Goal: Task Accomplishment & Management: Manage account settings

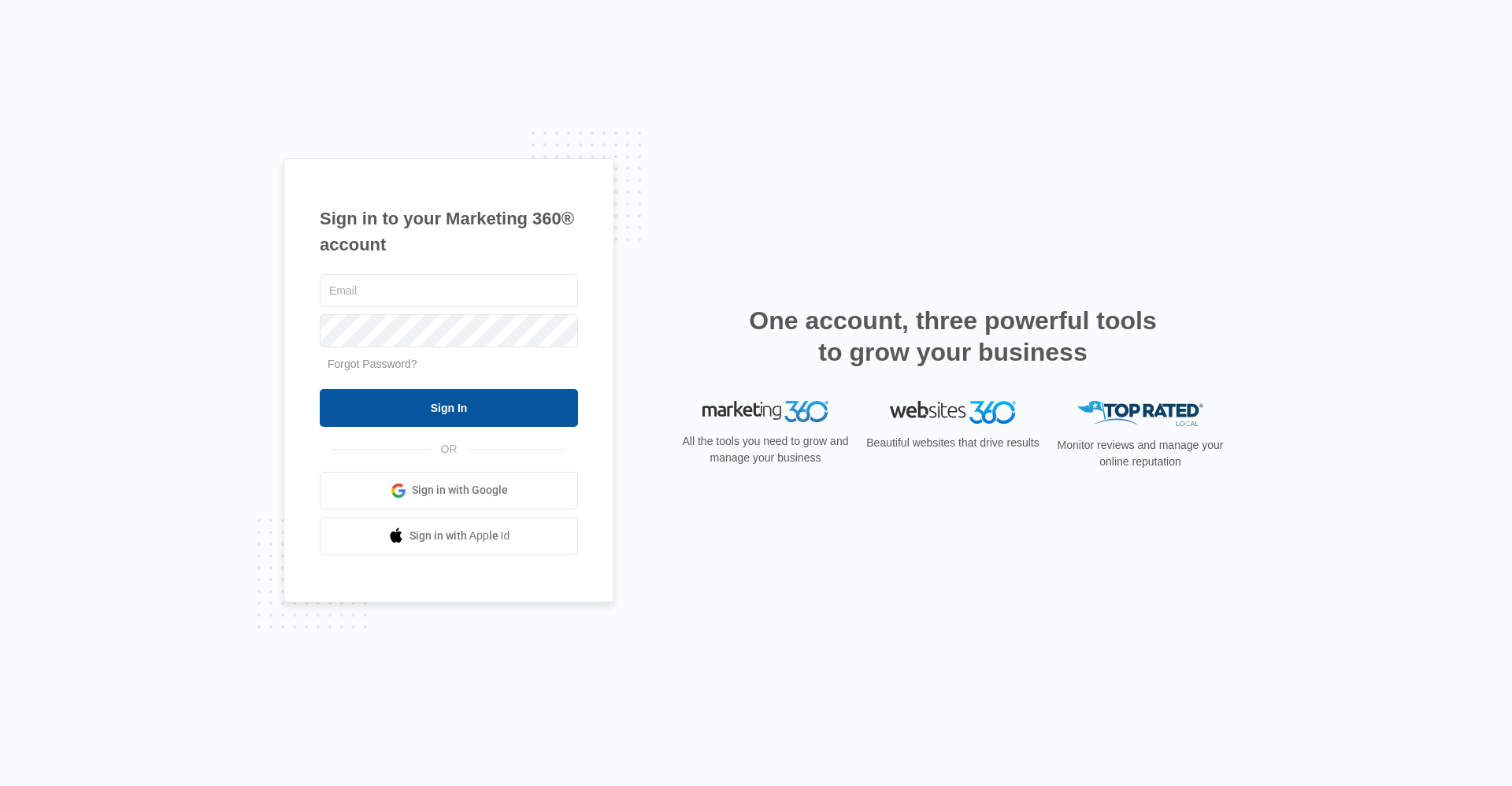
type input "[EMAIL_ADDRESS][DOMAIN_NAME]"
click at [479, 408] on input "Sign In" at bounding box center [448, 407] width 258 height 38
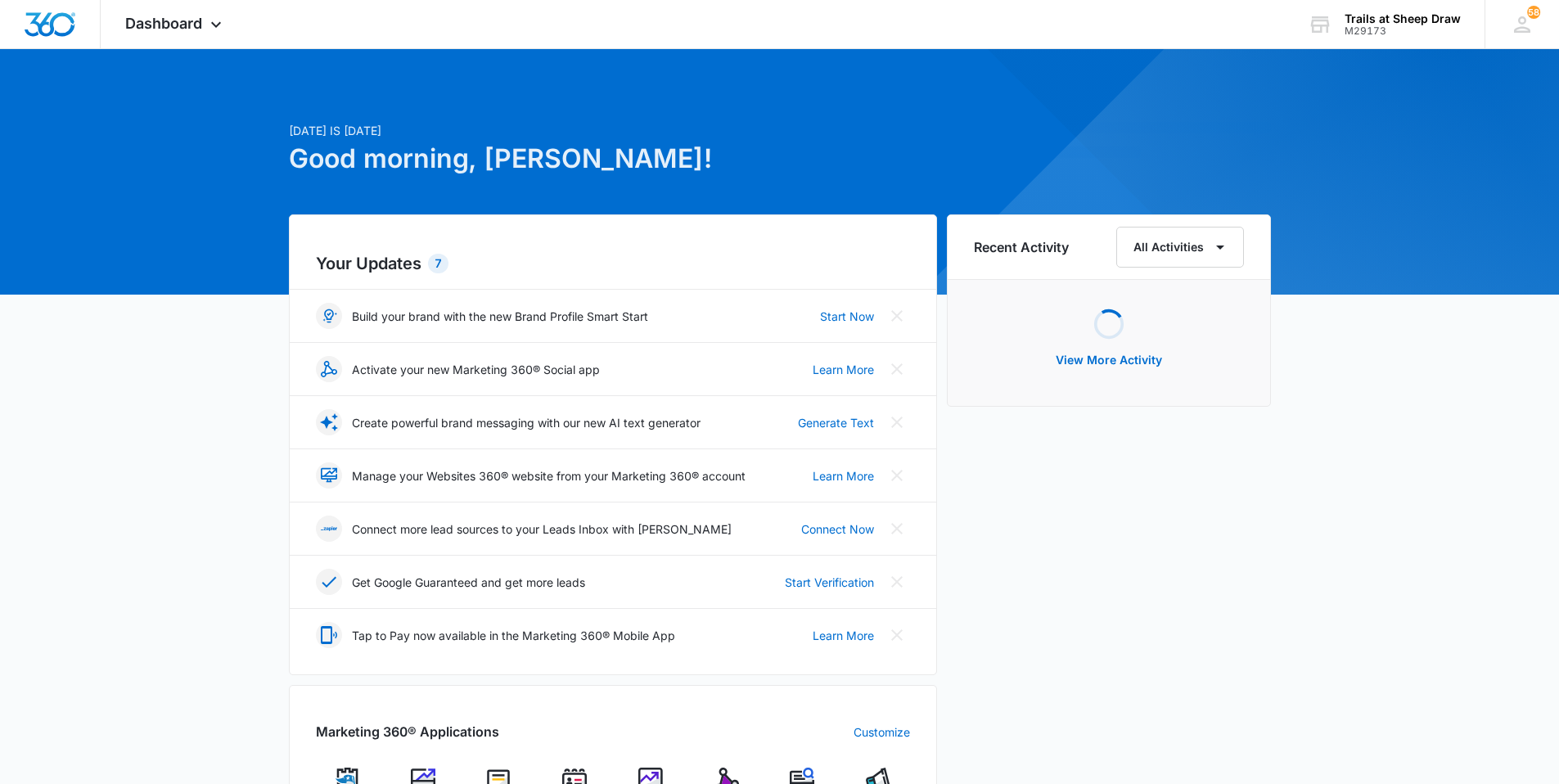
scroll to position [82, 0]
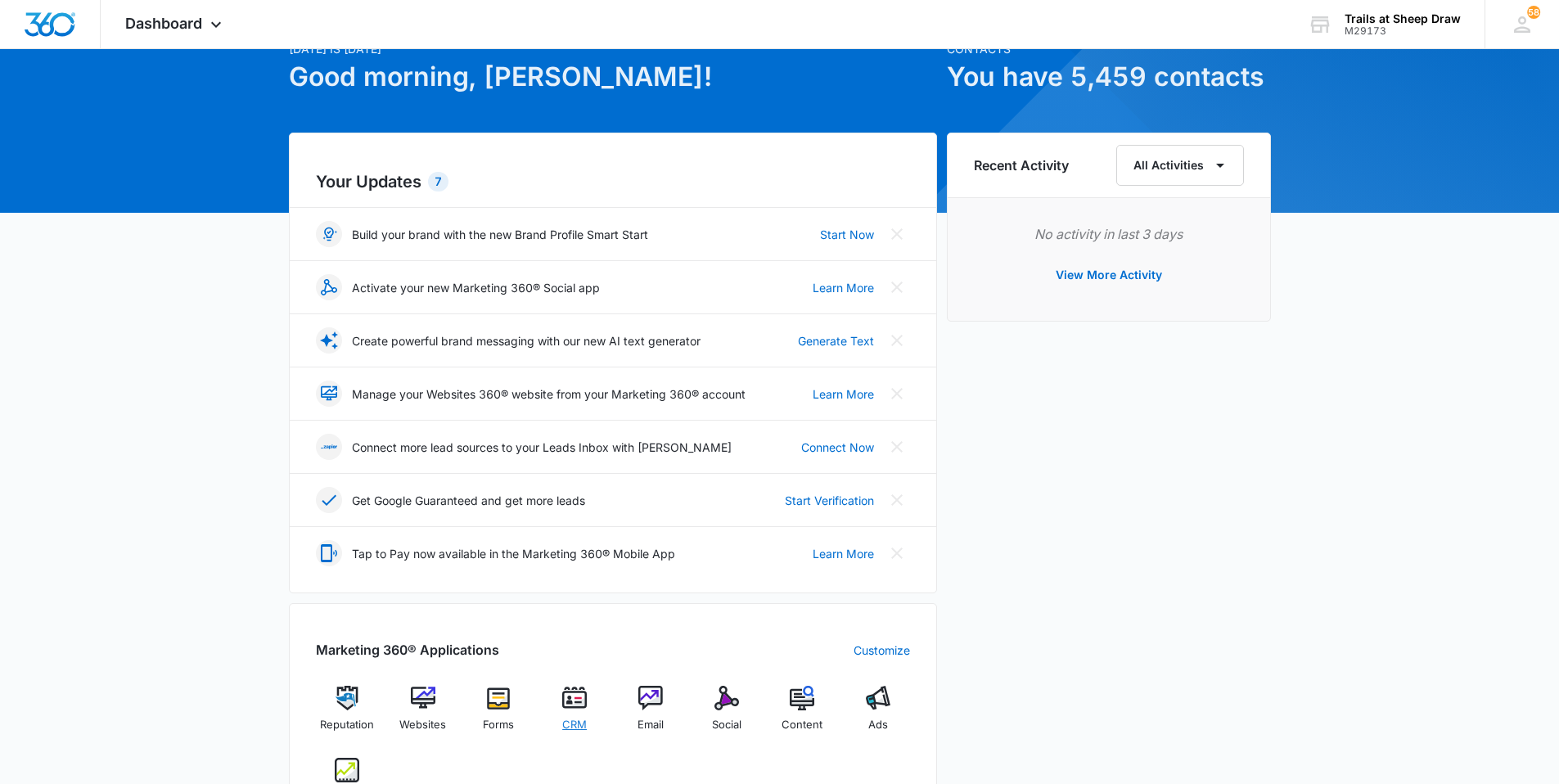
click at [578, 700] on img at bounding box center [574, 697] width 24 height 24
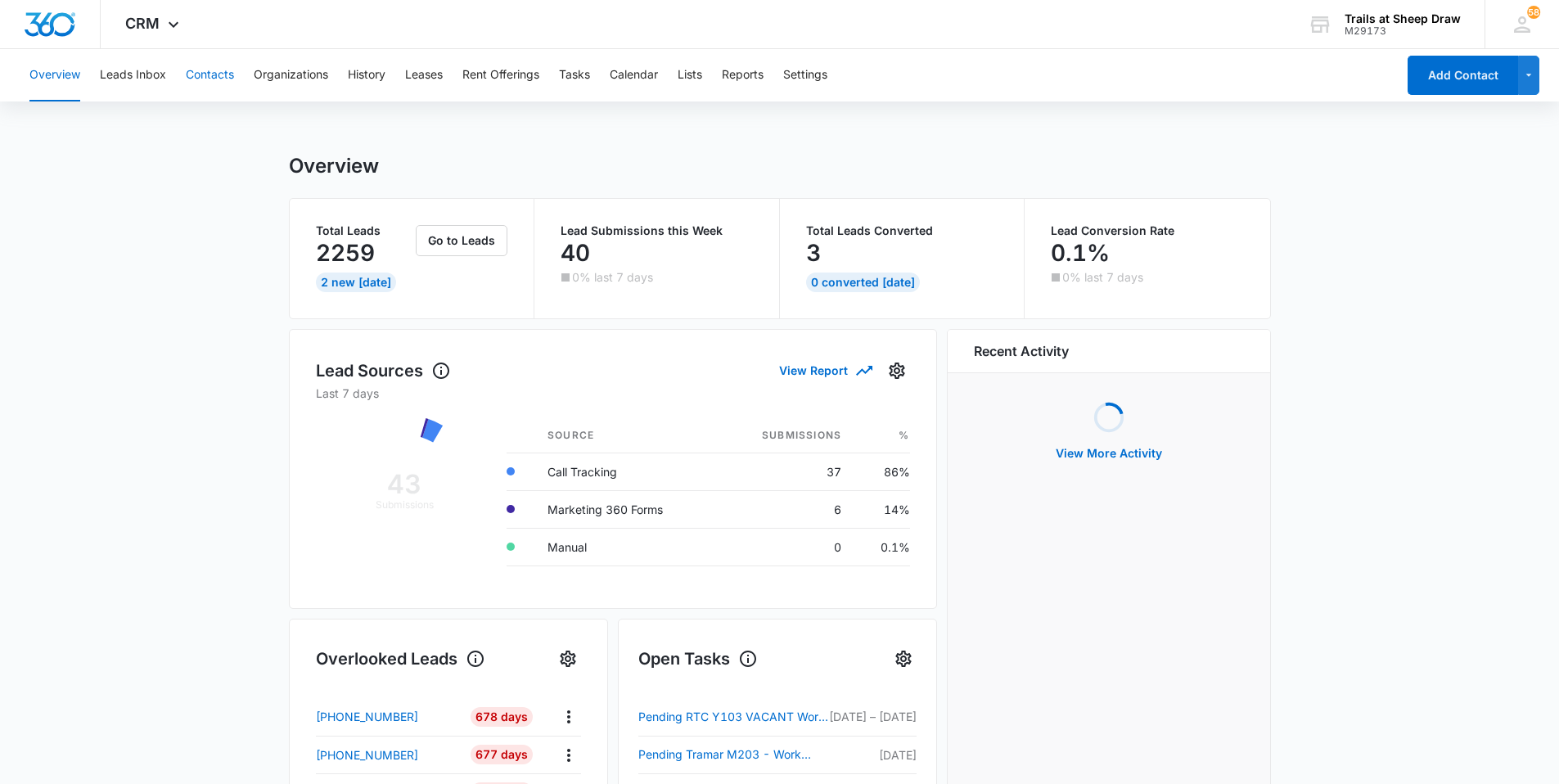
click at [200, 82] on button "Contacts" at bounding box center [209, 75] width 48 height 53
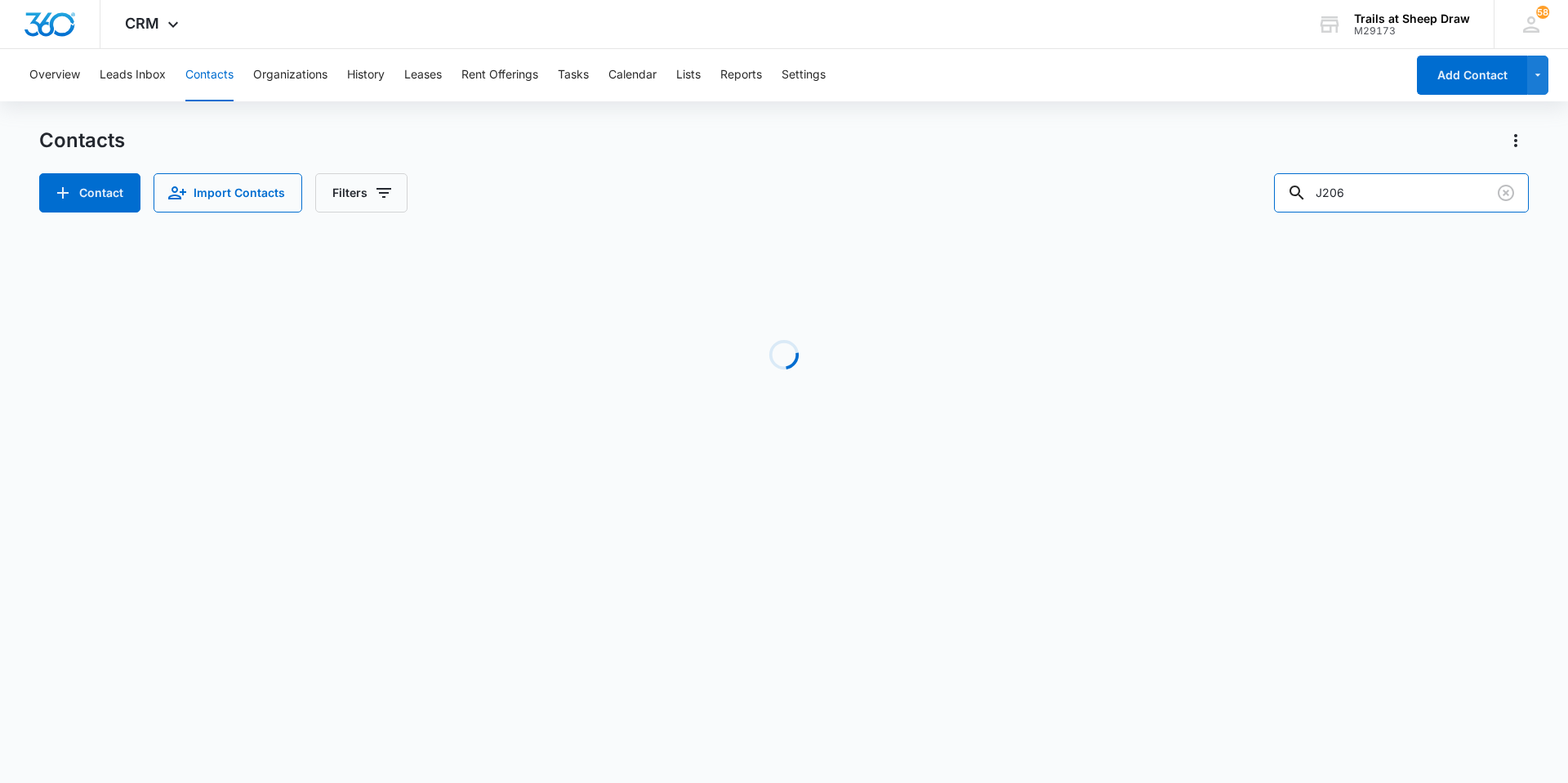
drag, startPoint x: 1420, startPoint y: 186, endPoint x: 1051, endPoint y: 208, distance: 369.7
click at [758, 208] on div "Contact Import Contacts Filters J206" at bounding box center [784, 192] width 1489 height 39
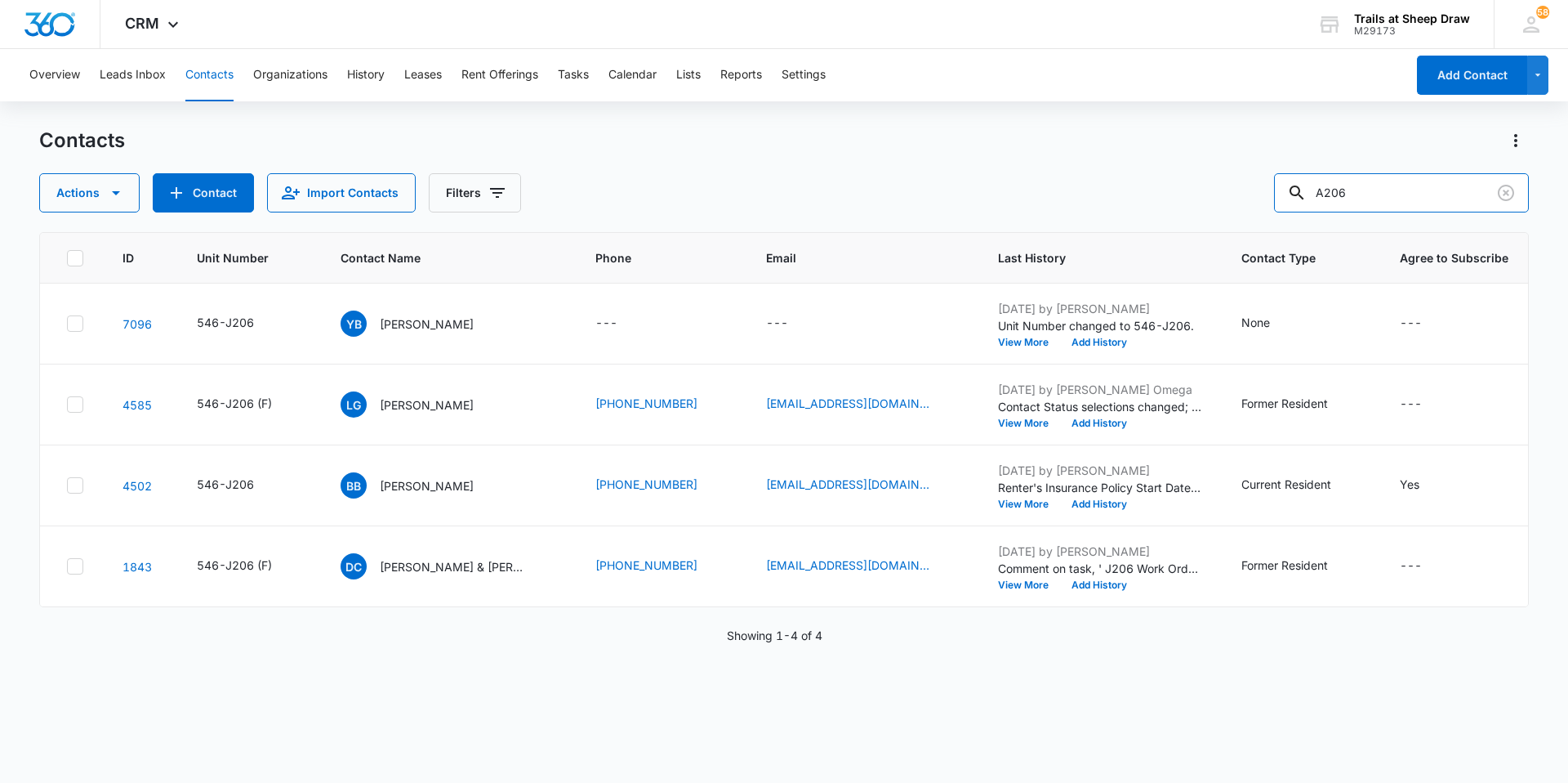
type input "A206"
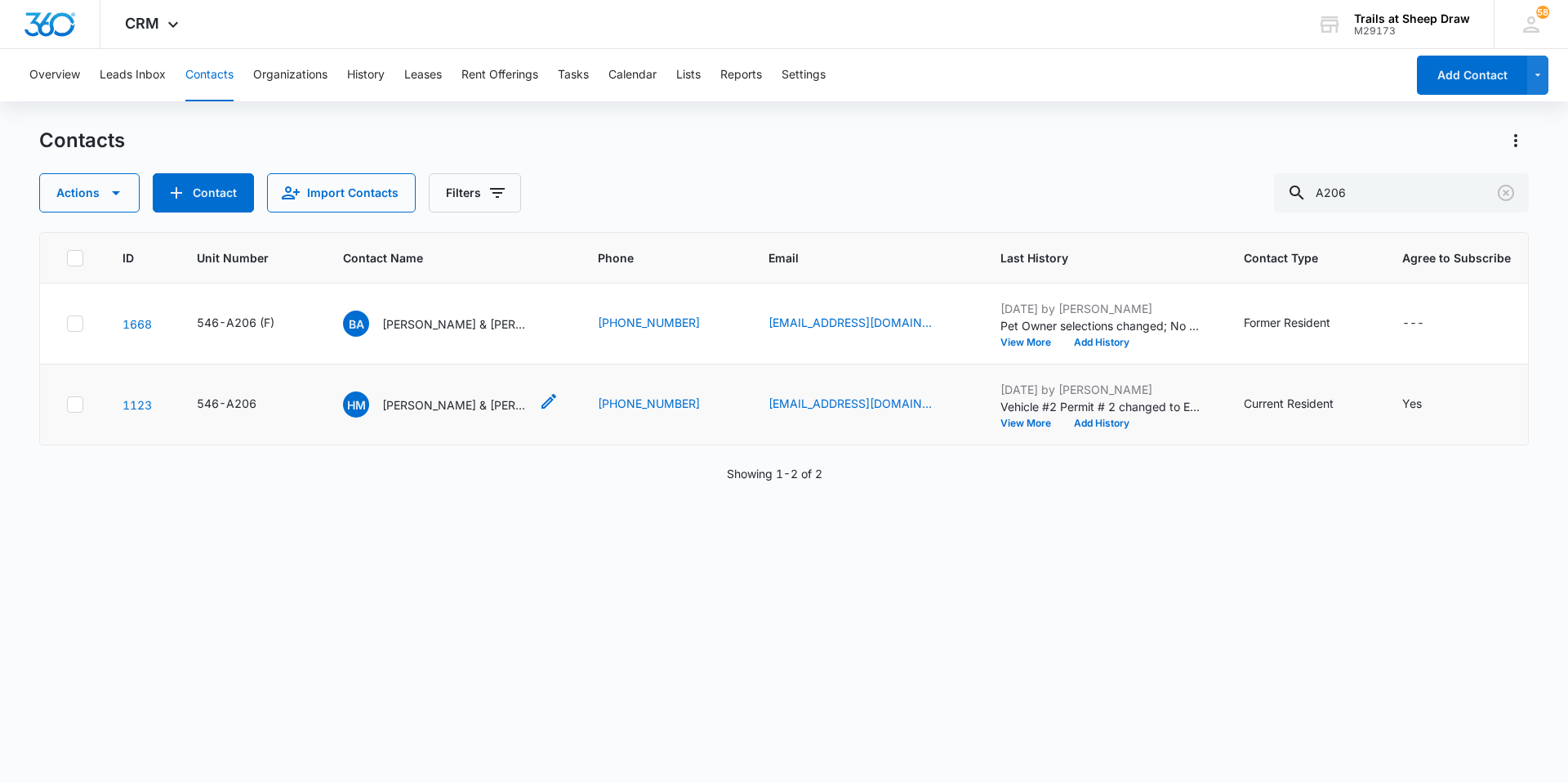
click at [453, 404] on p "[PERSON_NAME] & [PERSON_NAME]" at bounding box center [455, 405] width 147 height 17
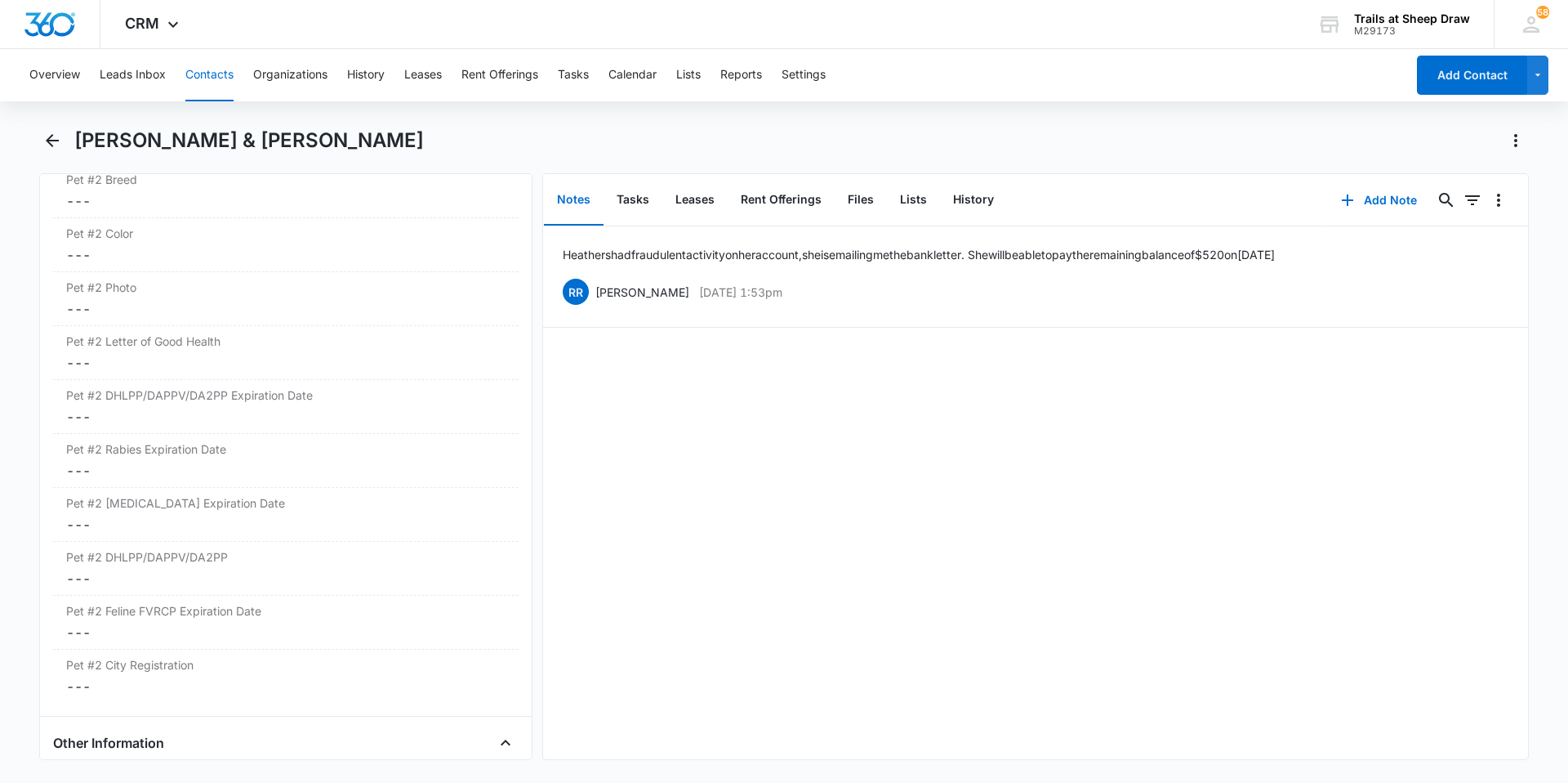
scroll to position [2860, 0]
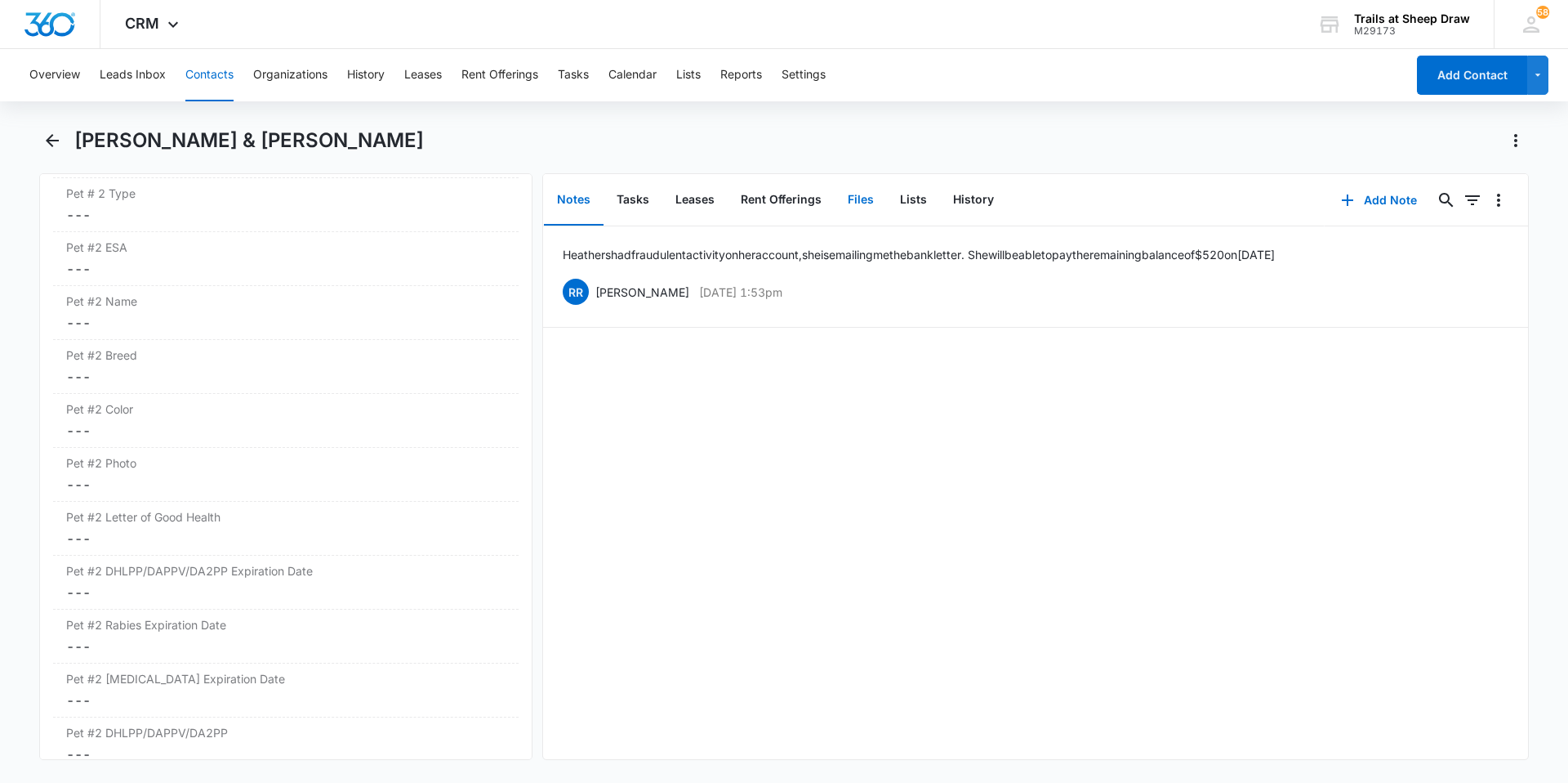
click at [758, 200] on button "Files" at bounding box center [860, 200] width 52 height 51
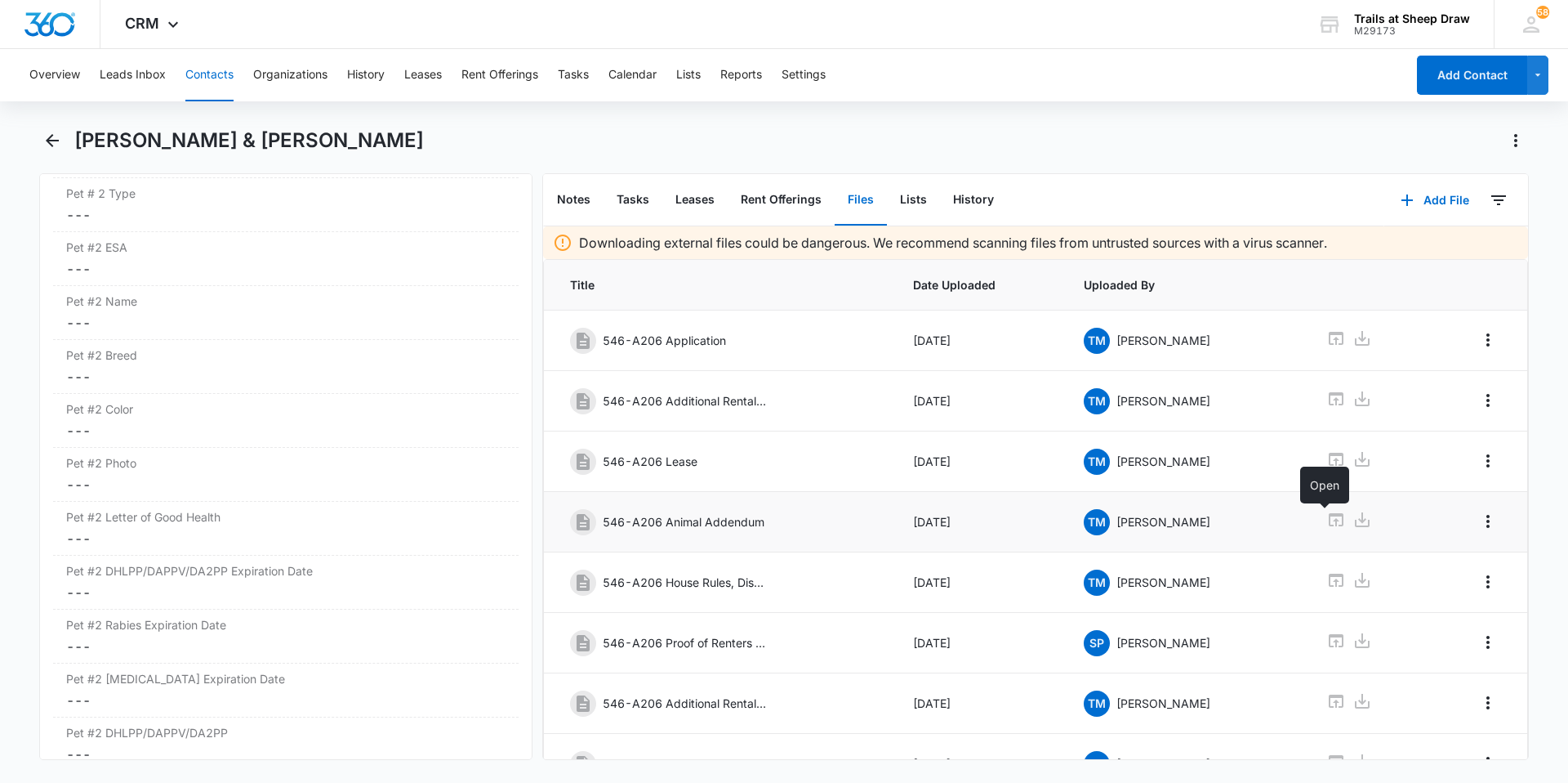
click at [758, 522] on icon at bounding box center [1336, 520] width 20 height 20
click at [758, 462] on icon at bounding box center [1336, 459] width 14 height 13
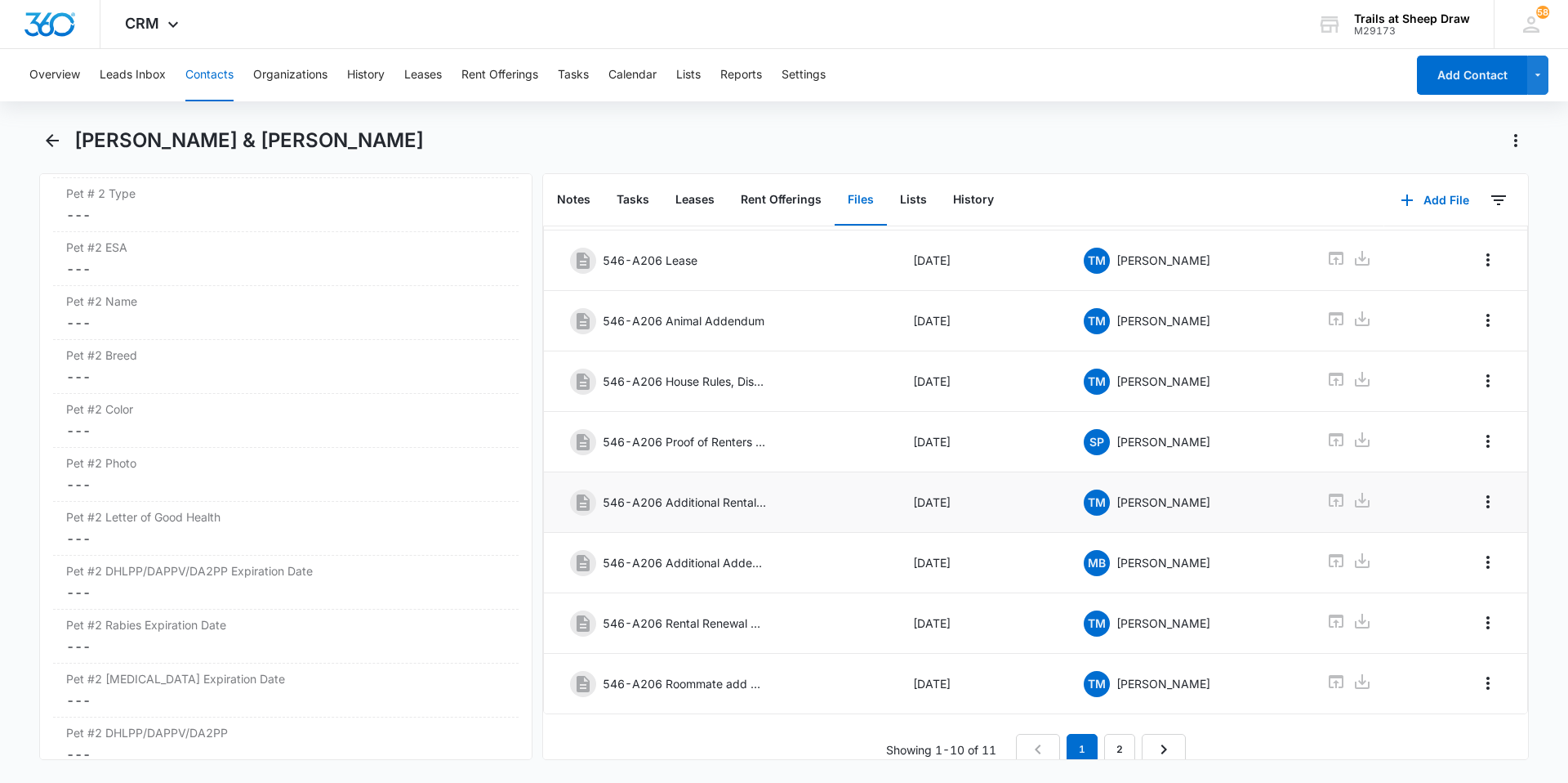
scroll to position [219, 0]
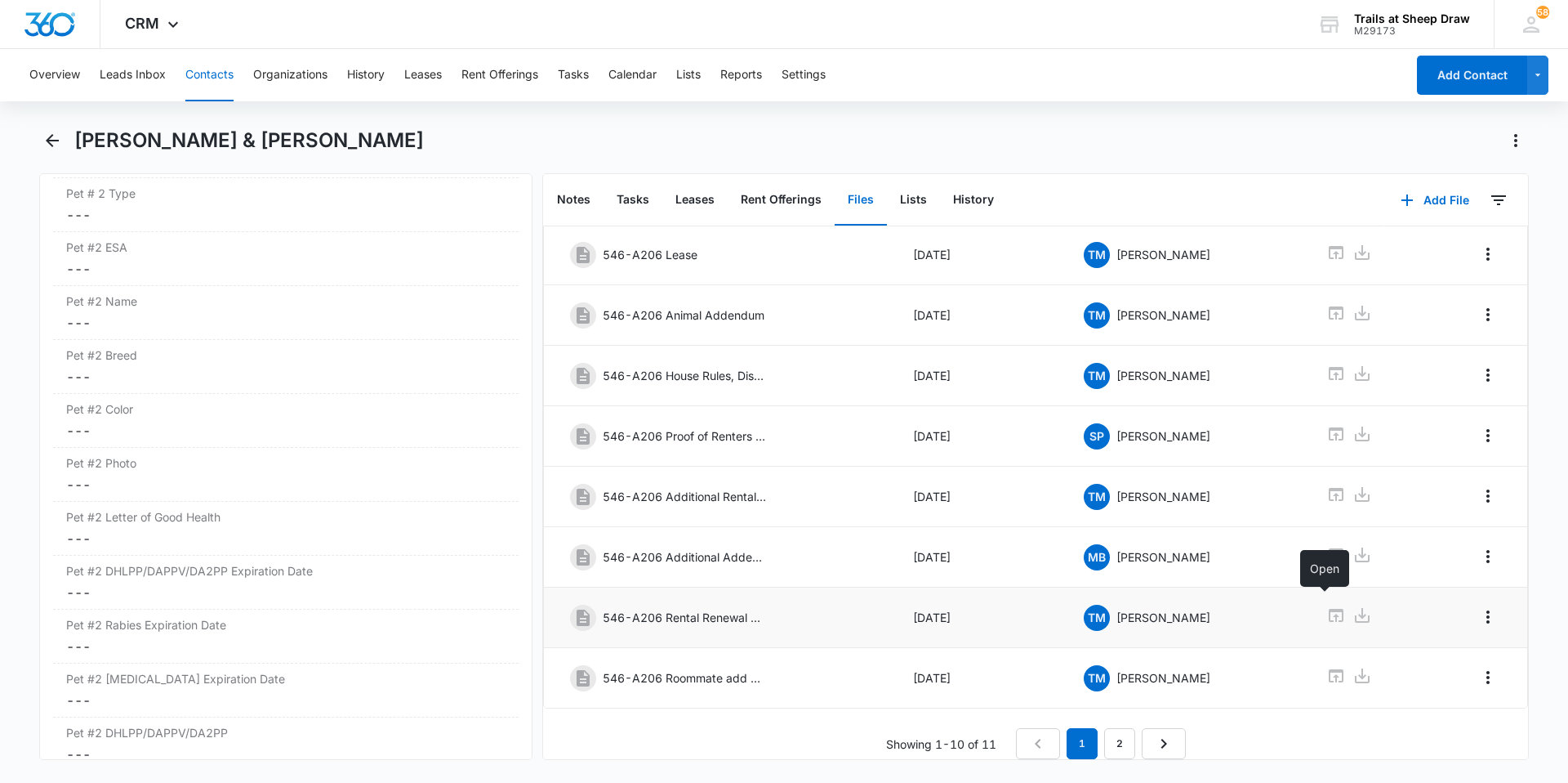
click at [758, 606] on icon at bounding box center [1336, 616] width 20 height 20
click at [758, 666] on icon at bounding box center [1363, 676] width 20 height 20
click at [758, 738] on link "2" at bounding box center [1119, 743] width 31 height 31
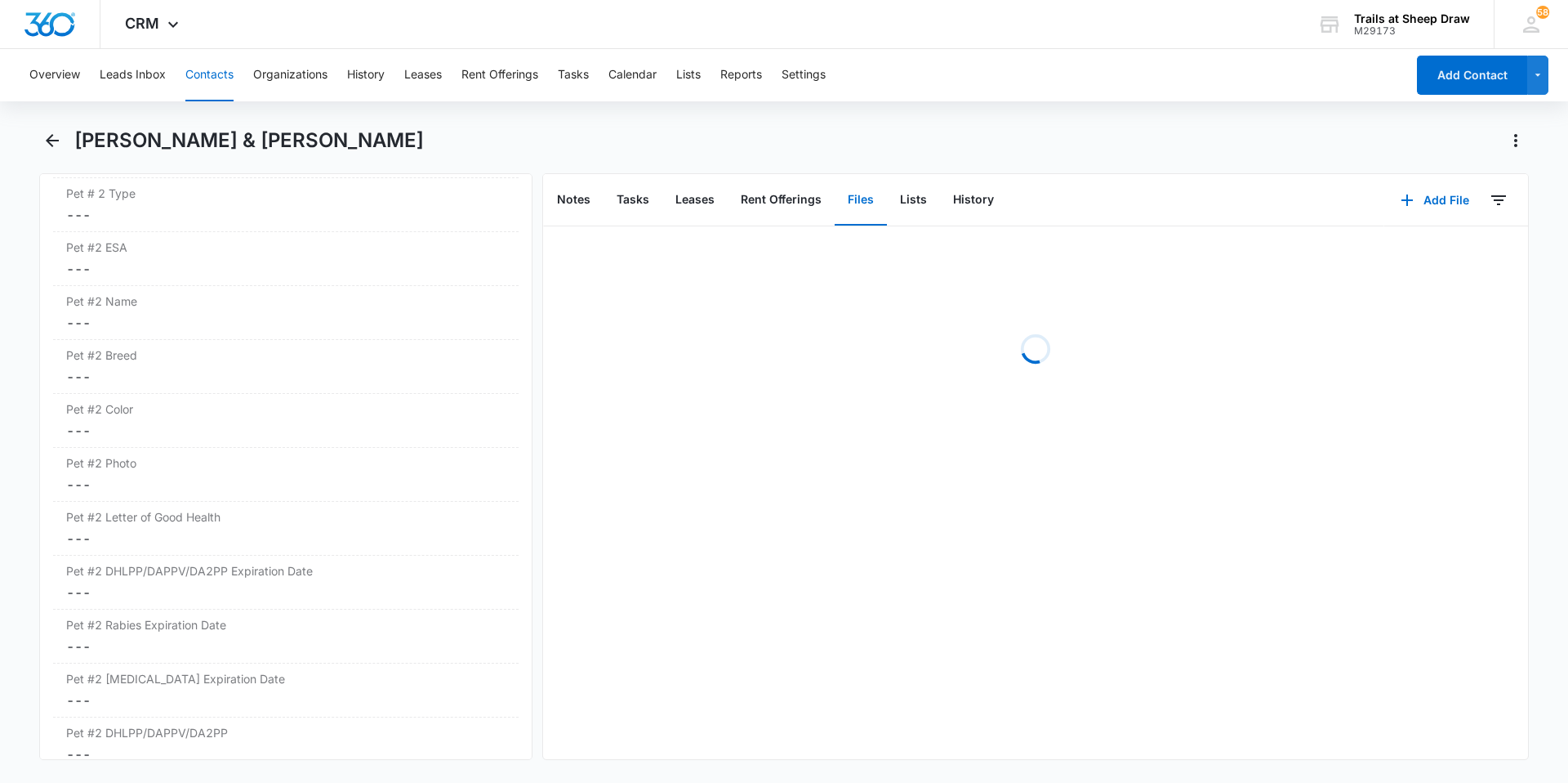
scroll to position [0, 0]
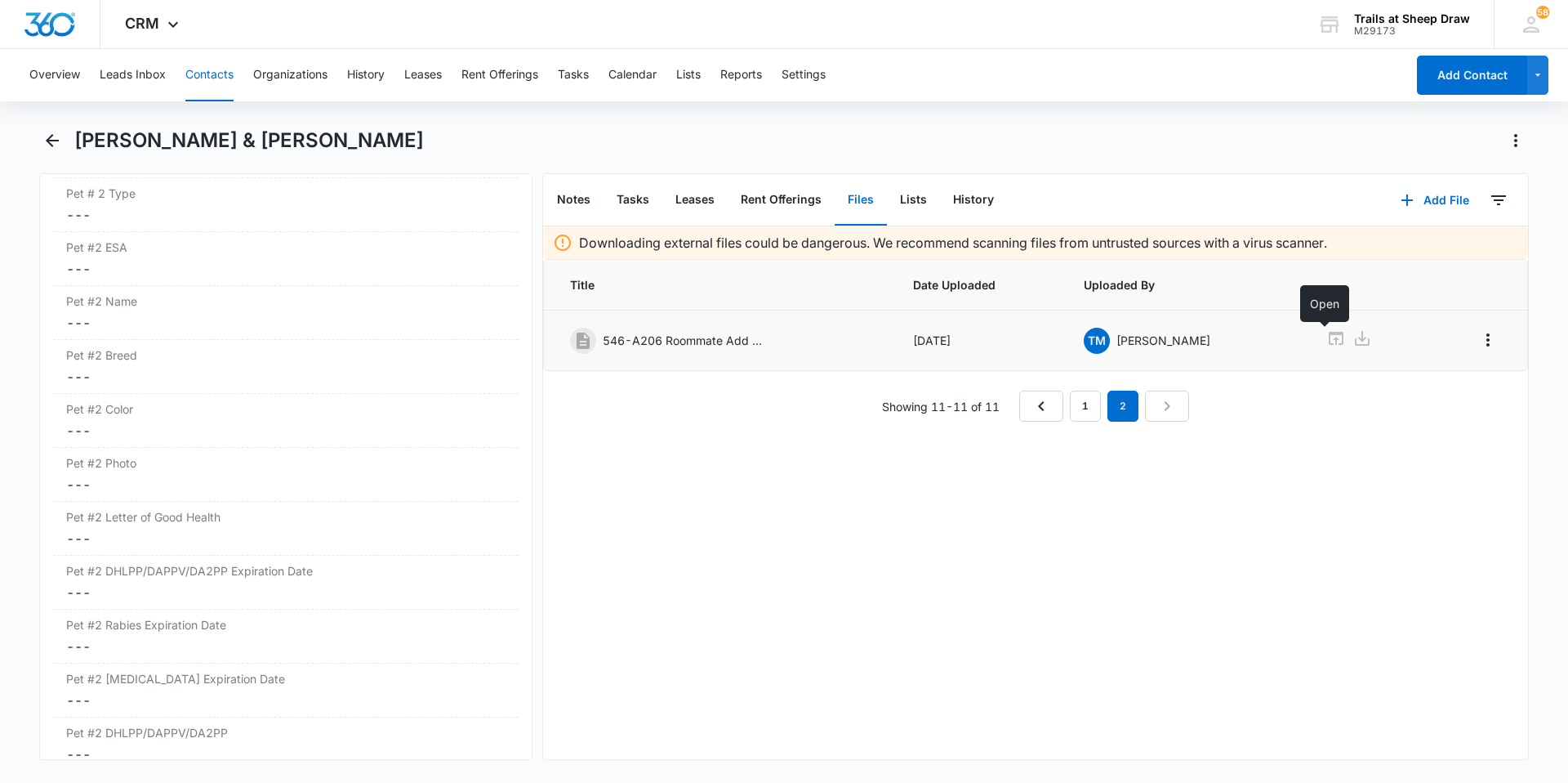
click at [758, 339] on icon at bounding box center [1336, 339] width 20 height 20
click at [758, 415] on link "1" at bounding box center [1085, 406] width 31 height 31
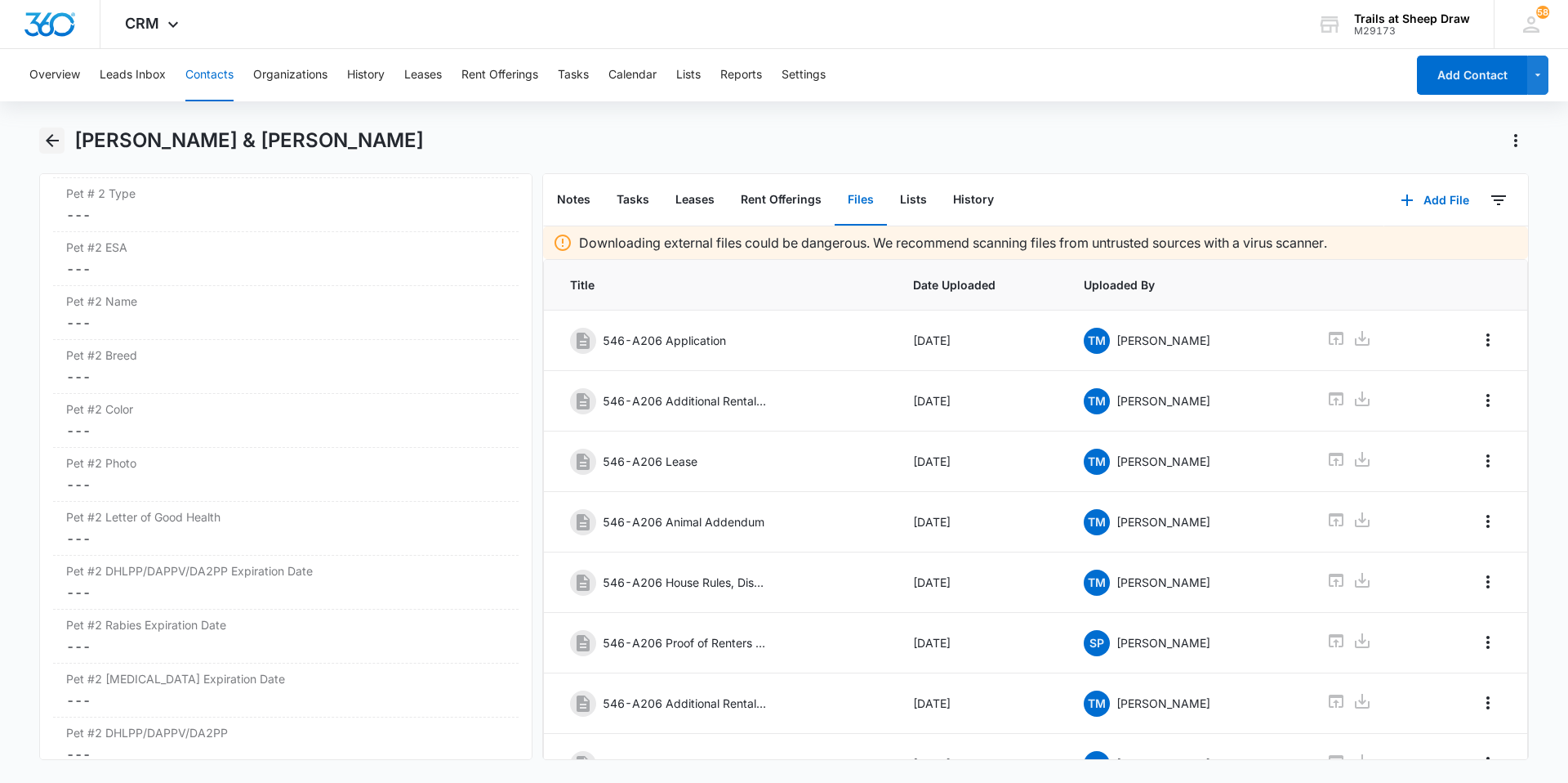
click at [43, 139] on icon "Back" at bounding box center [52, 140] width 20 height 20
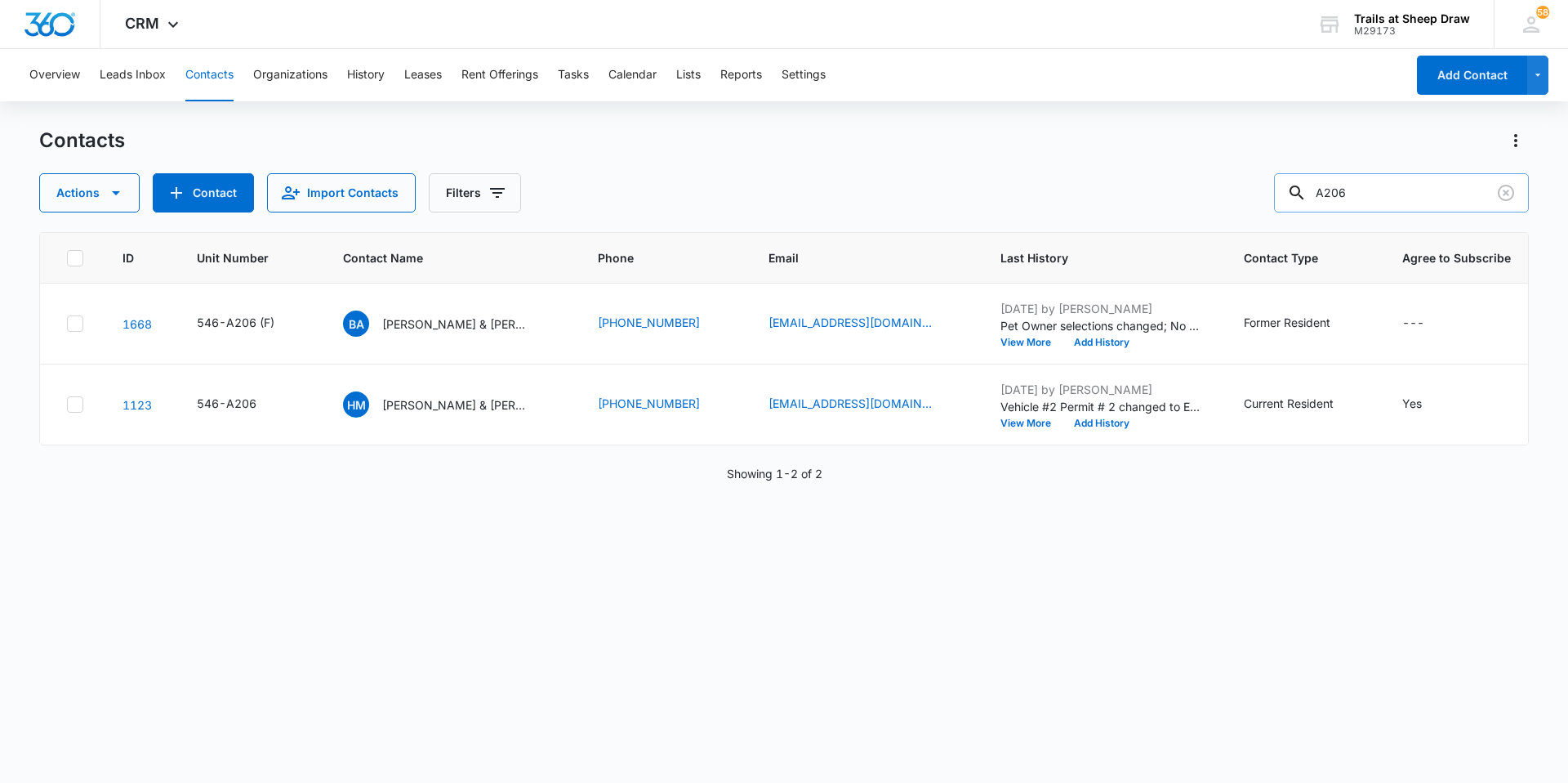
drag, startPoint x: 1389, startPoint y: 189, endPoint x: 1291, endPoint y: 205, distance: 99.3
click at [758, 205] on input "A206" at bounding box center [1402, 192] width 255 height 39
type input "G103"
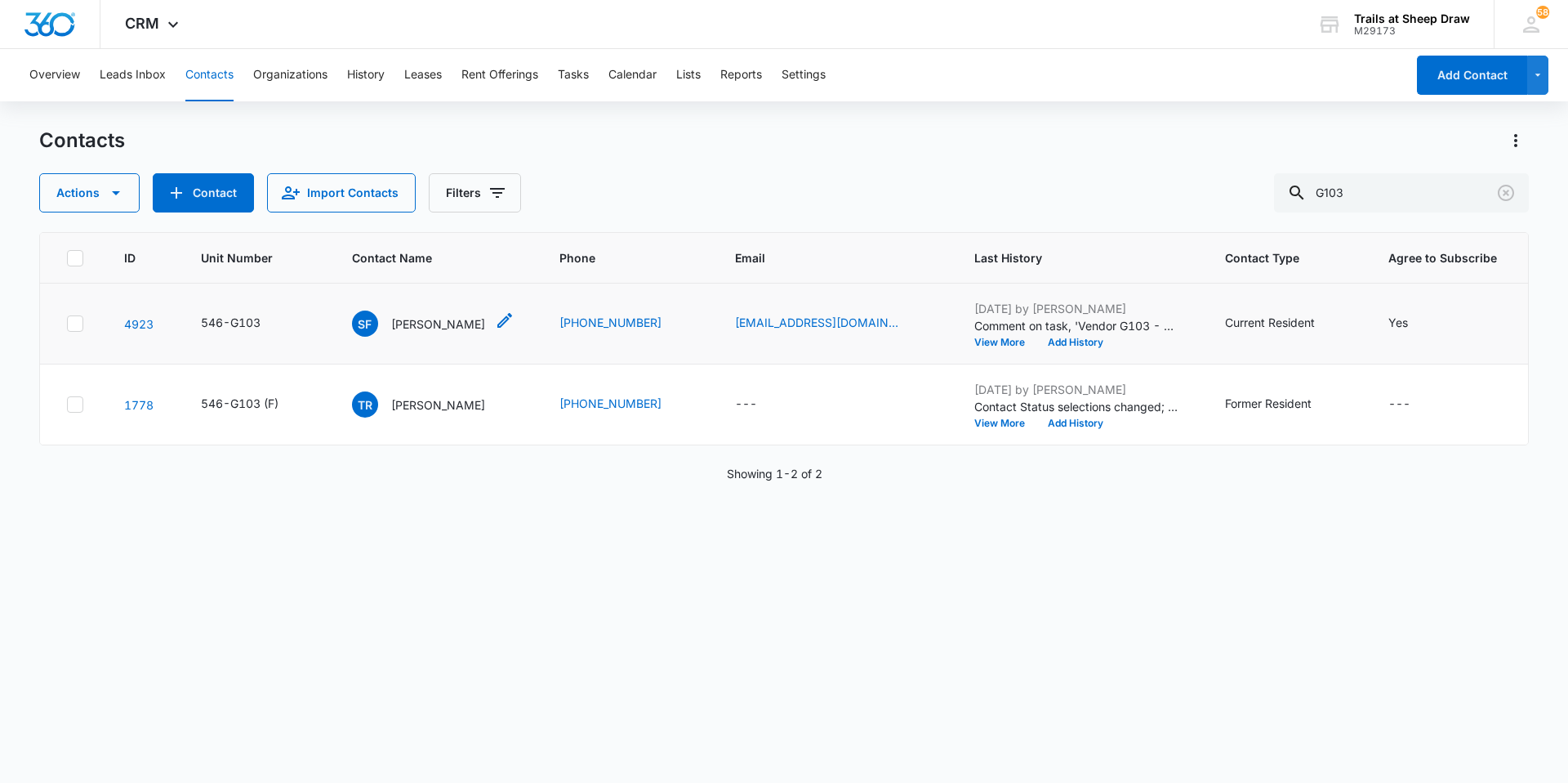
click at [429, 323] on p "[PERSON_NAME]" at bounding box center [438, 323] width 94 height 17
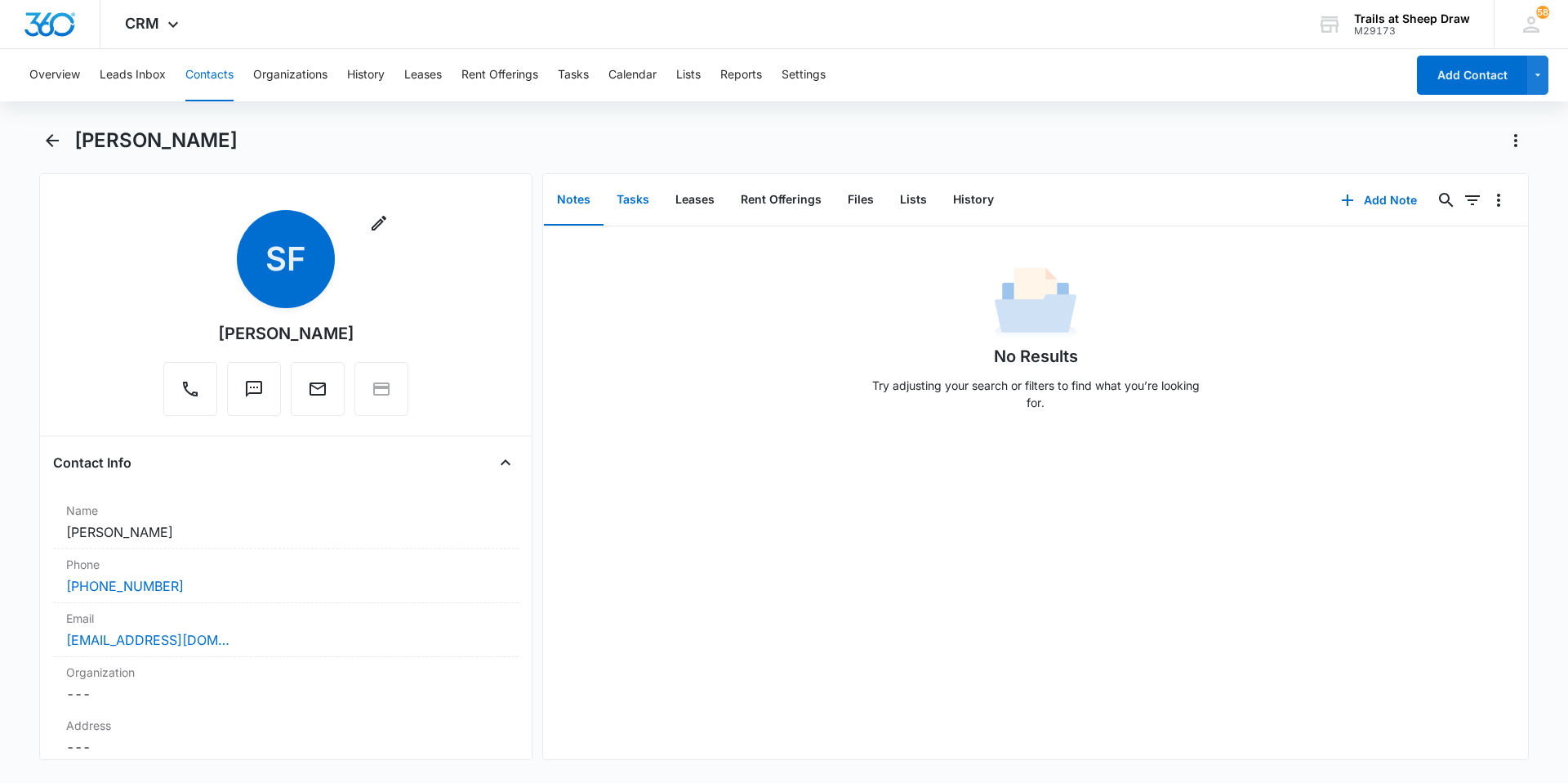
click at [614, 207] on button "Tasks" at bounding box center [632, 200] width 59 height 51
click at [758, 191] on button "Add Task" at bounding box center [1379, 199] width 108 height 39
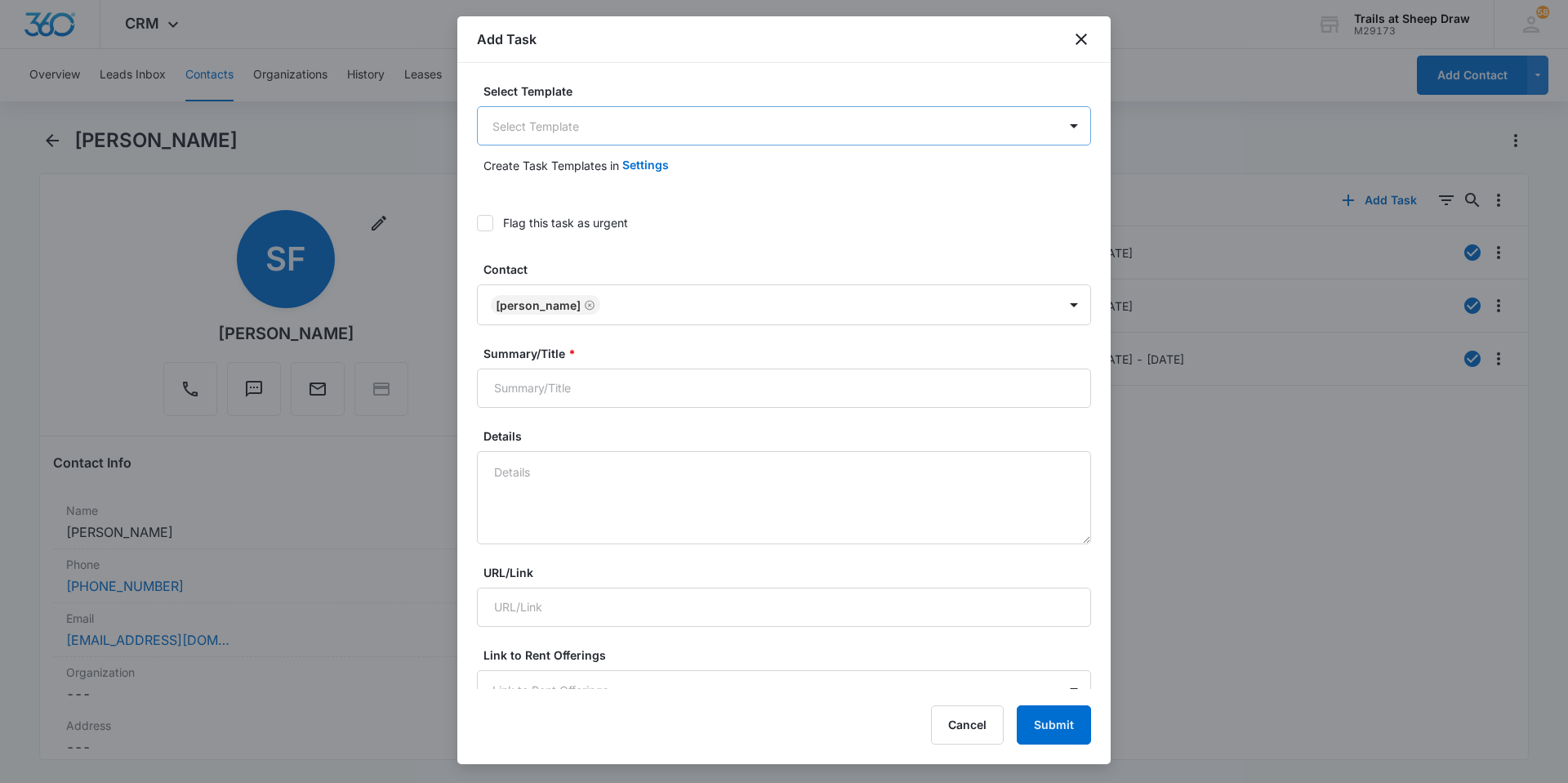
click at [597, 131] on body "CRM Apps Reputation Websites Forms CRM Email Social Content Ads Intelligence Fi…" at bounding box center [784, 391] width 1568 height 783
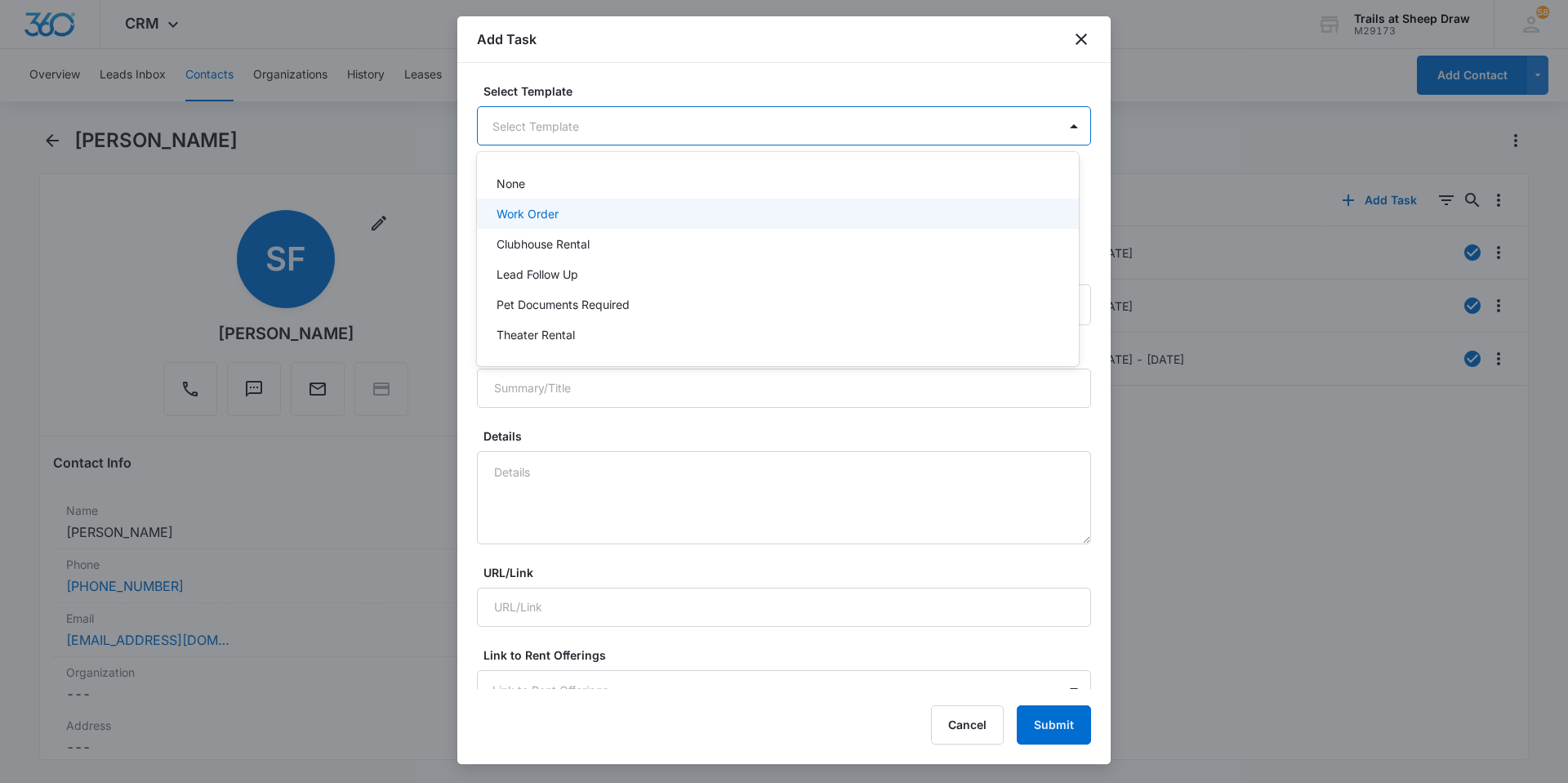
click at [549, 215] on p "Work Order" at bounding box center [527, 214] width 62 height 17
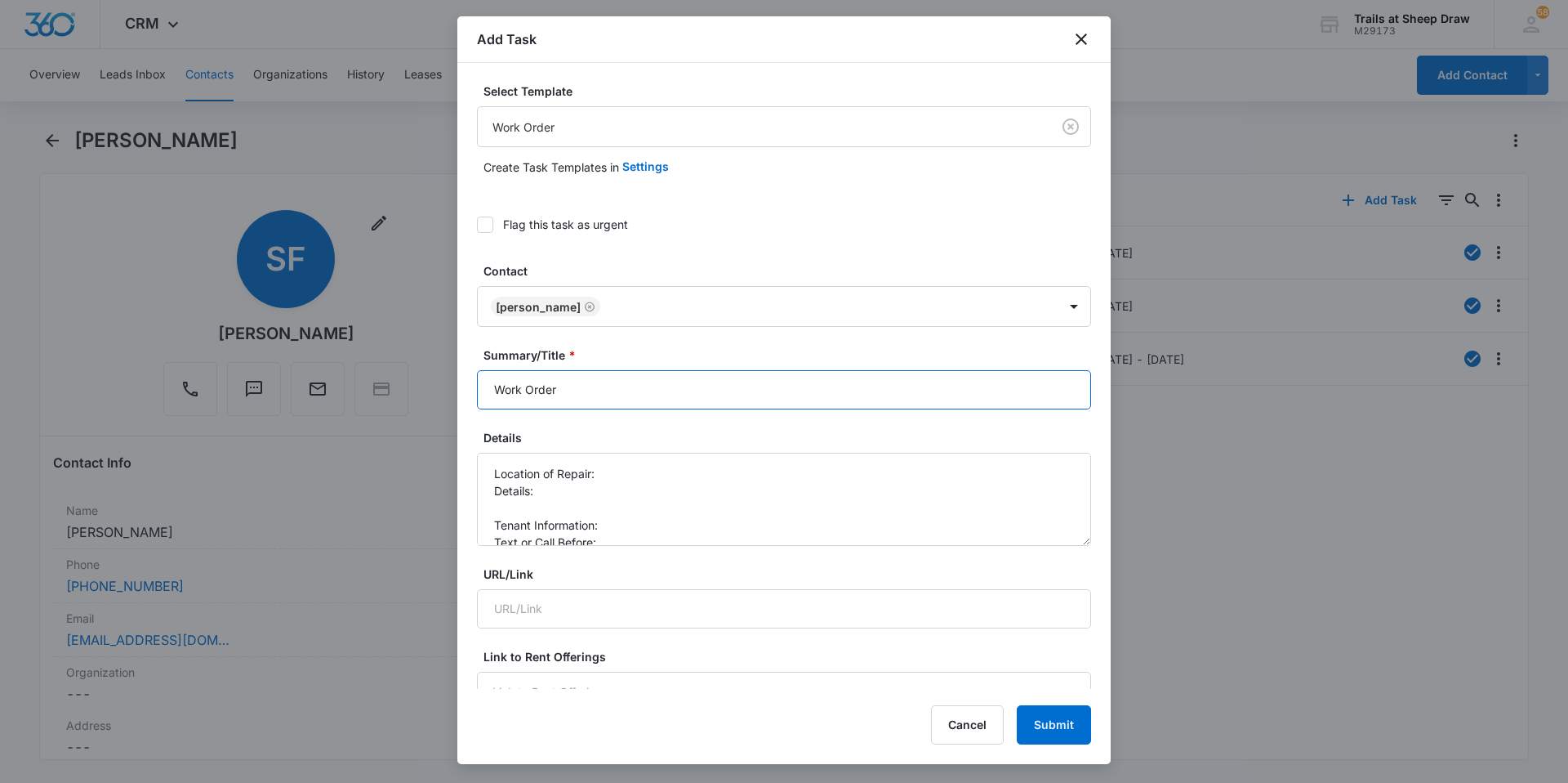
click at [492, 387] on input "Work Order" at bounding box center [784, 389] width 614 height 39
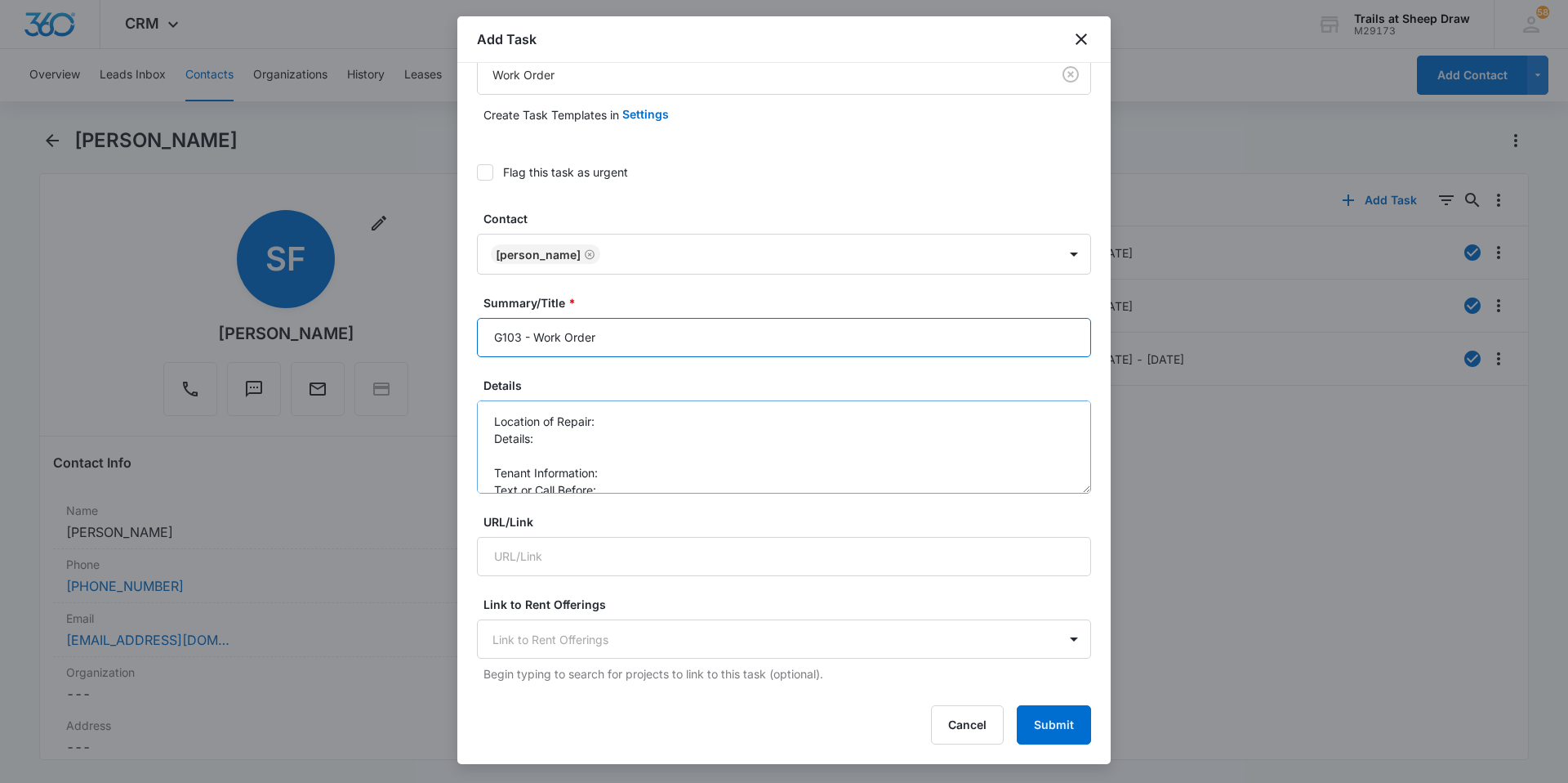
scroll to position [81, 0]
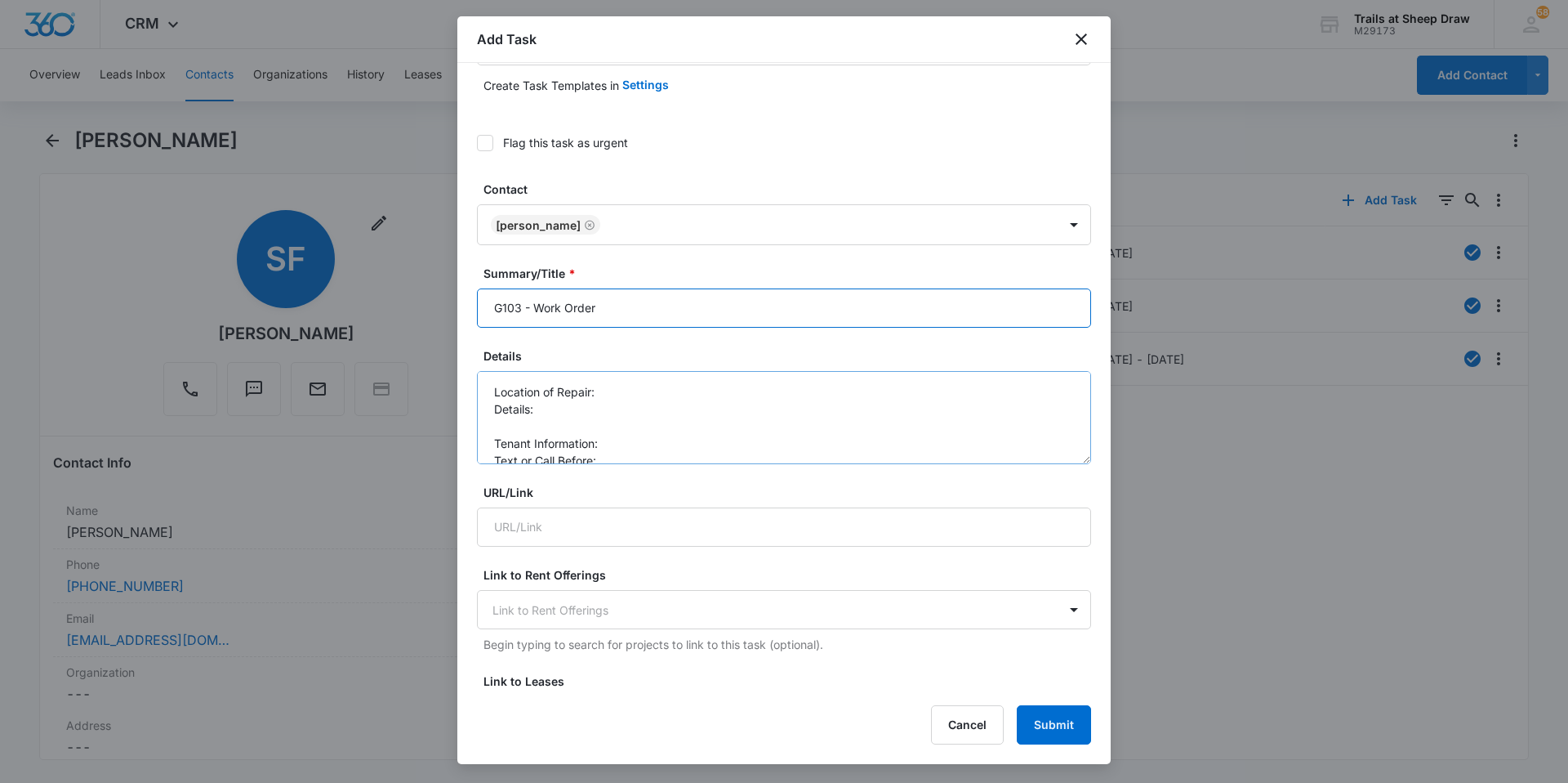
type input "G103 - Work Order"
click at [612, 392] on textarea "Location of Repair: Details: Tenant Information: Text or Call Before:" at bounding box center [784, 417] width 614 height 93
click at [616, 408] on textarea "Location of Repair: Washer Details: Tenant Information: Text or Call Before:" at bounding box center [784, 417] width 614 height 93
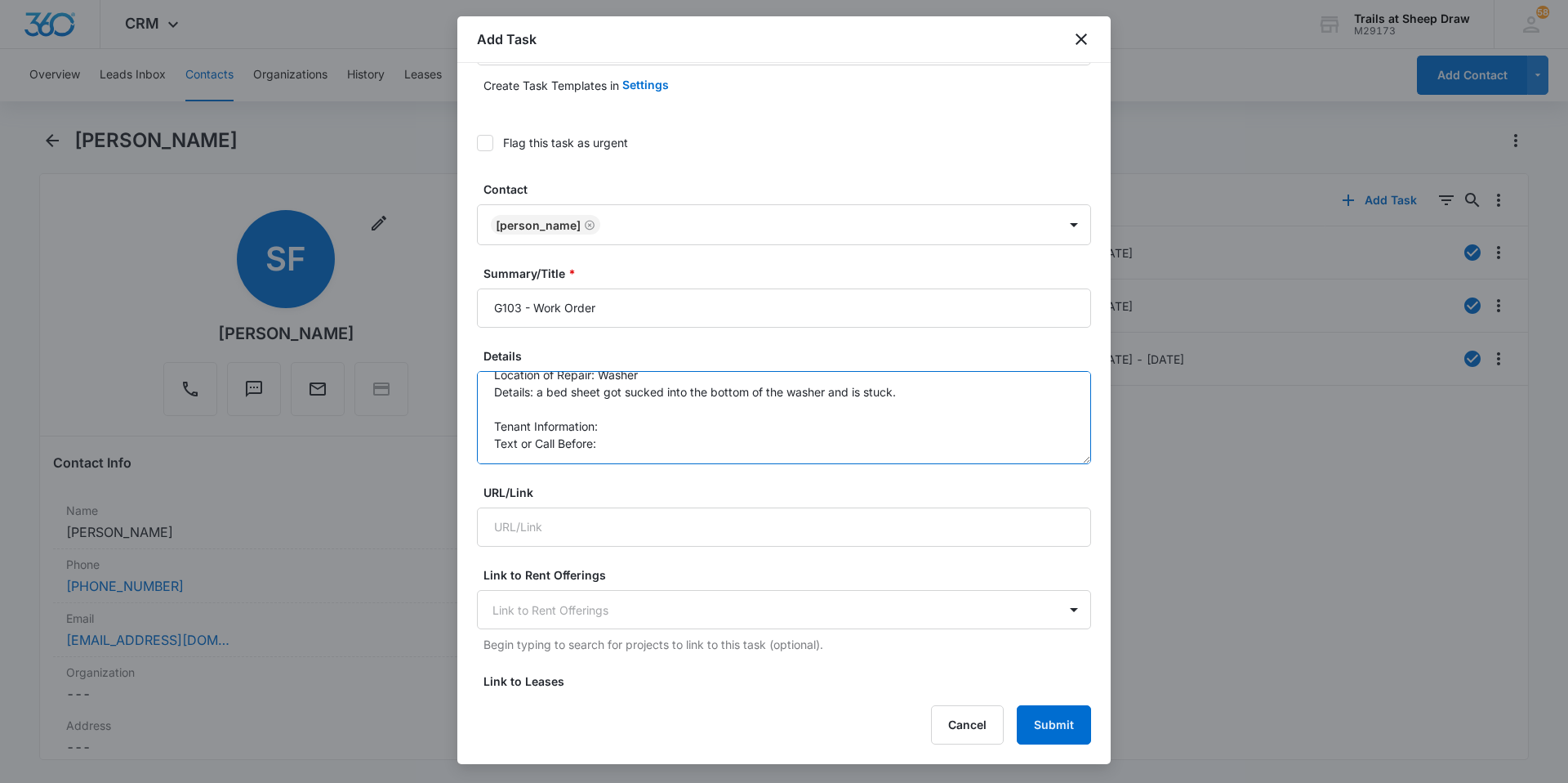
click at [691, 423] on textarea "Location of Repair: Washer Details: a bed sheet got sucked into the bottom of t…" at bounding box center [784, 417] width 614 height 93
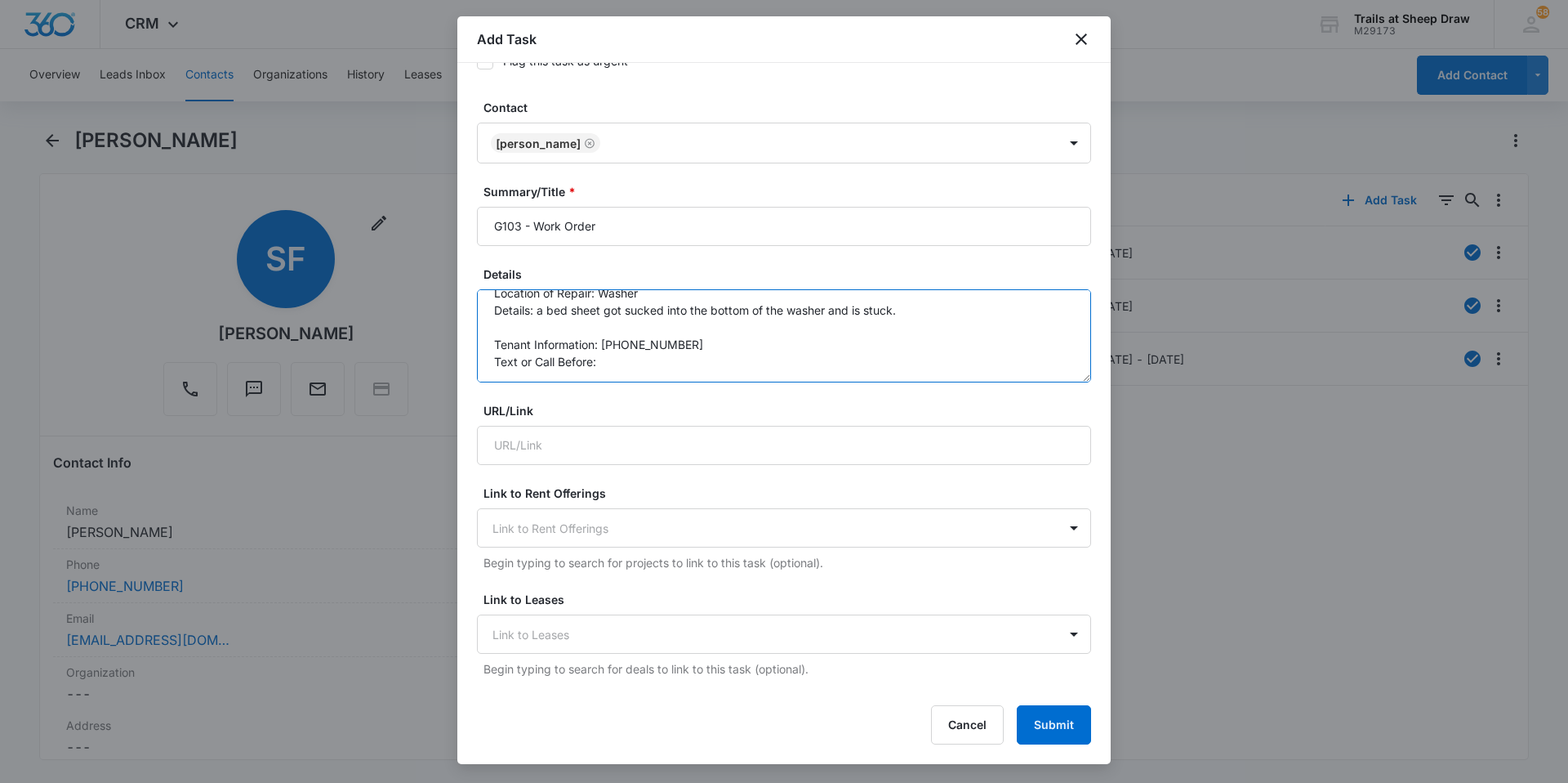
click at [656, 358] on textarea "Location of Repair: Washer Details: a bed sheet got sucked into the bottom of t…" at bounding box center [784, 336] width 614 height 93
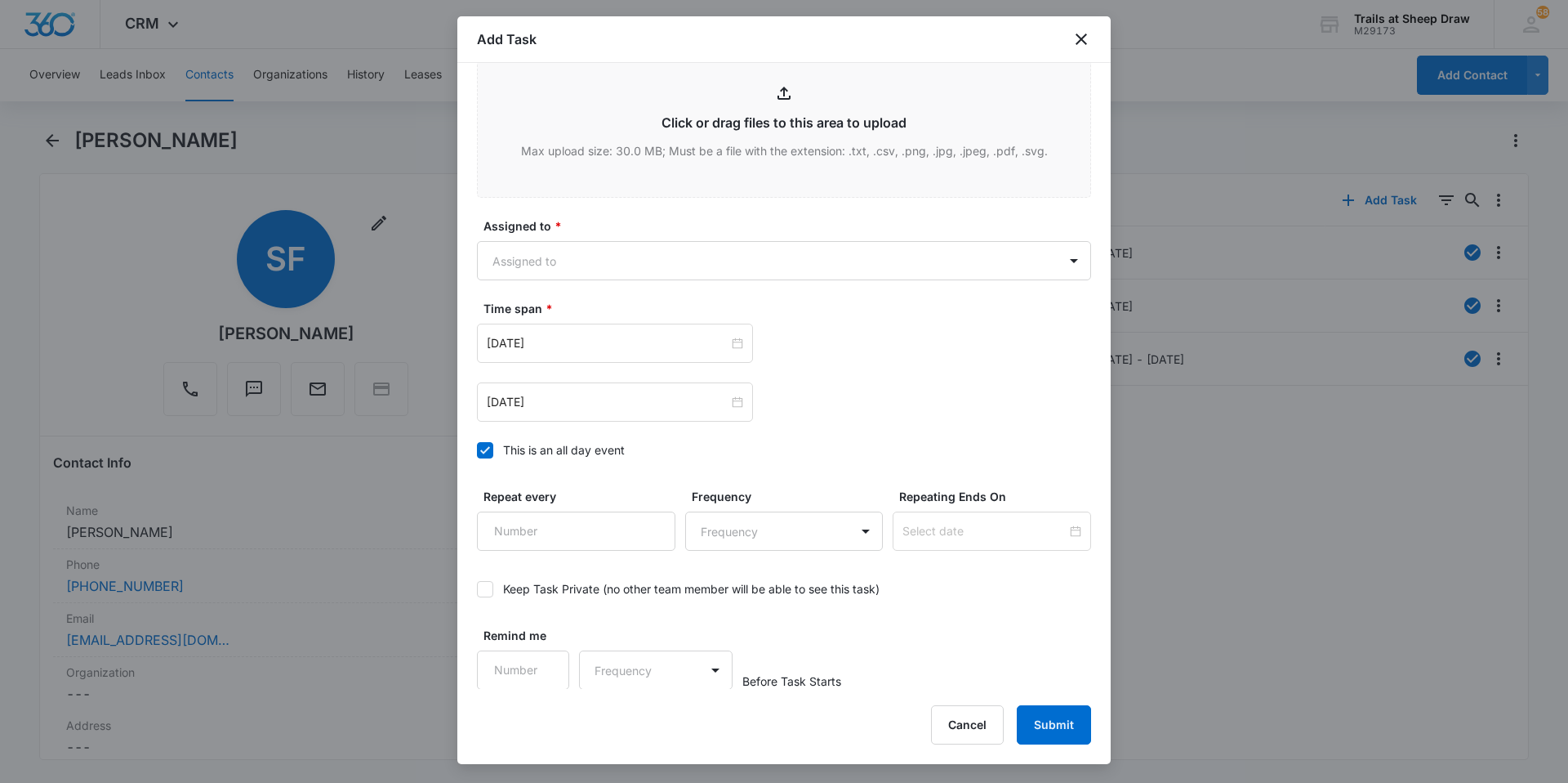
scroll to position [885, 0]
type textarea "Location of Repair: Washer Details: a bed sheet got sucked into the bottom of t…"
click at [543, 253] on body "CRM Apps Reputation Websites Forms CRM Email Social Content Ads Intelligence Fi…" at bounding box center [784, 391] width 1568 height 783
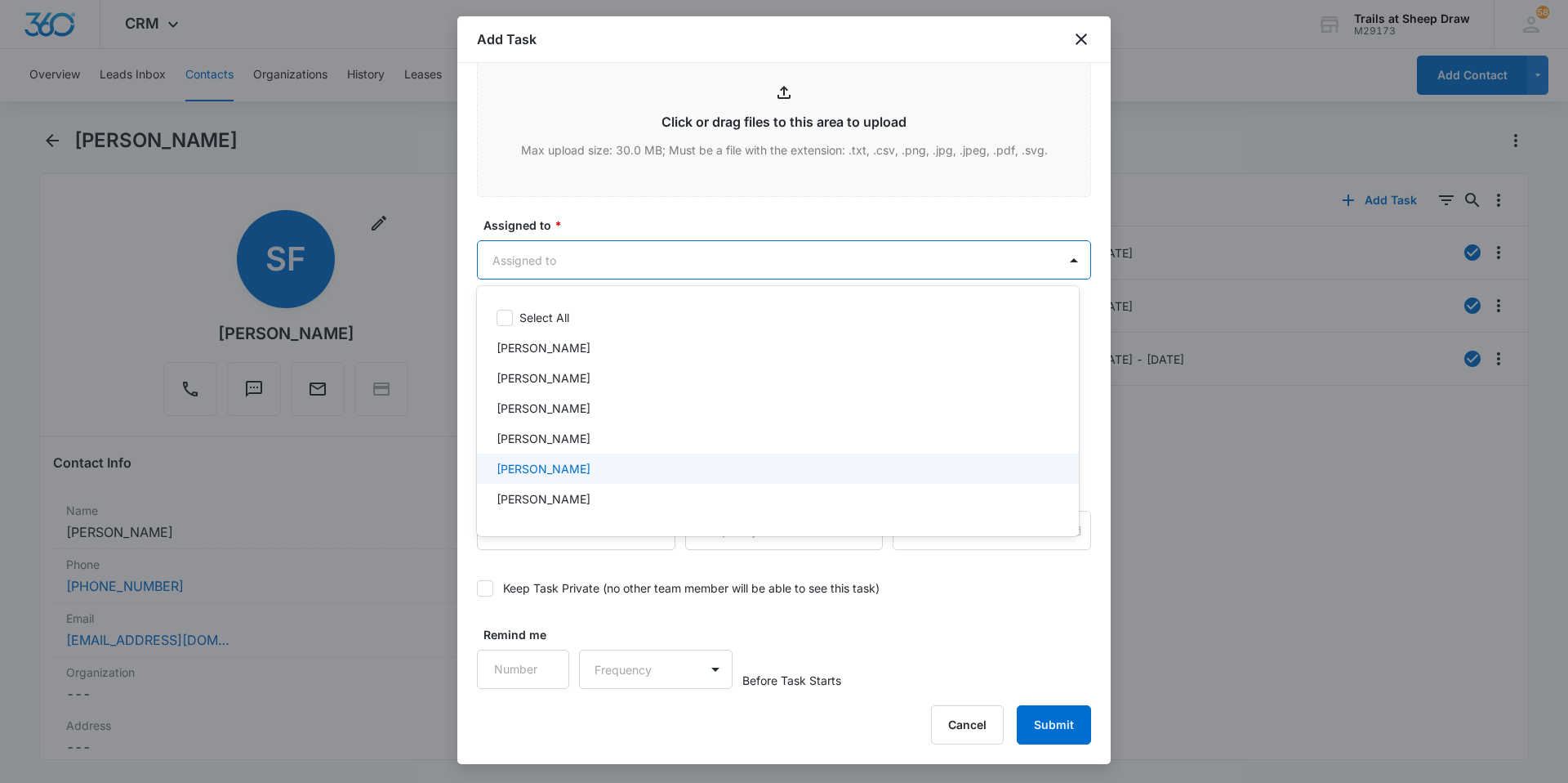
click at [586, 466] on div "[PERSON_NAME]" at bounding box center [776, 468] width 559 height 17
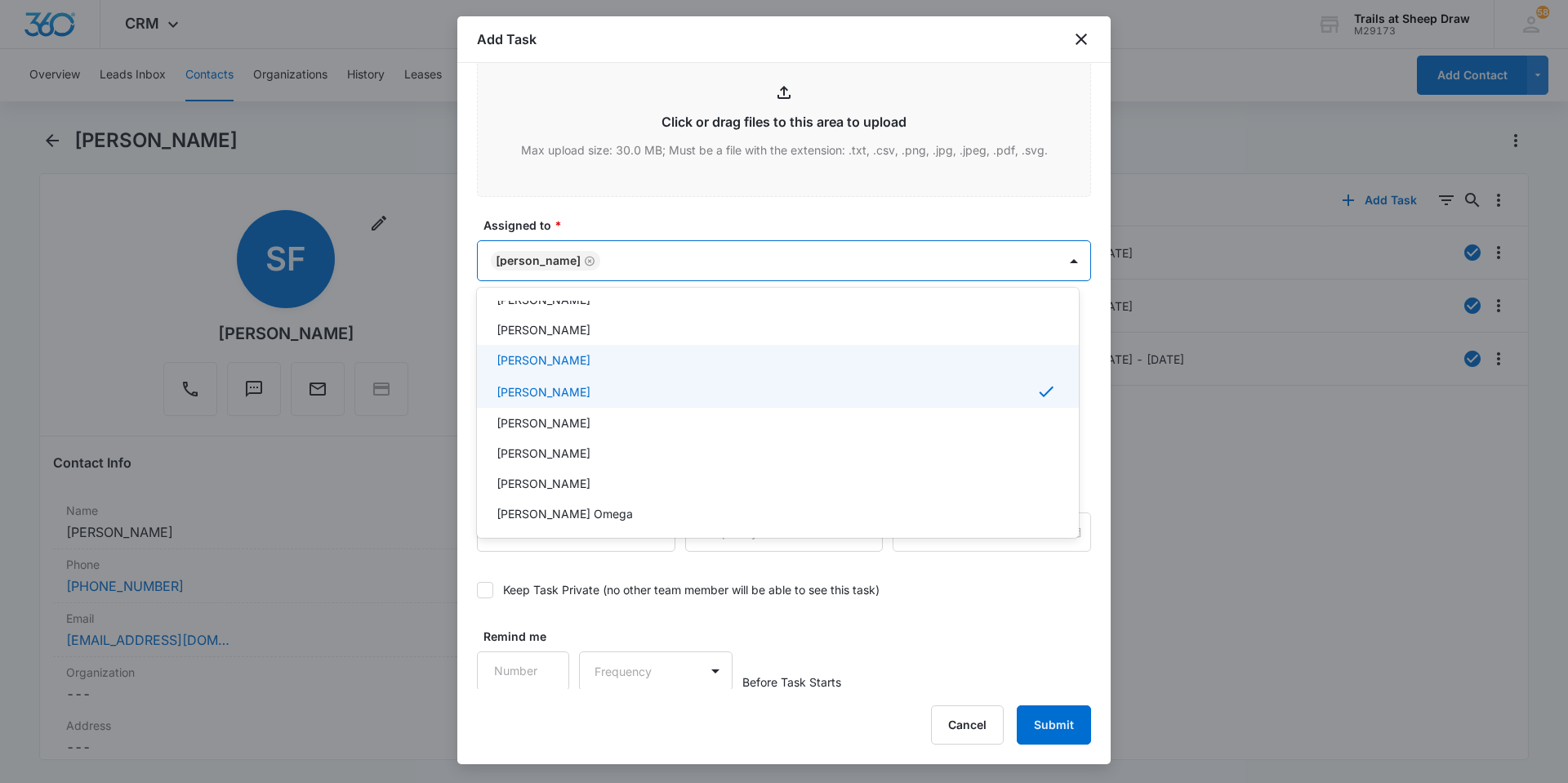
scroll to position [81, 0]
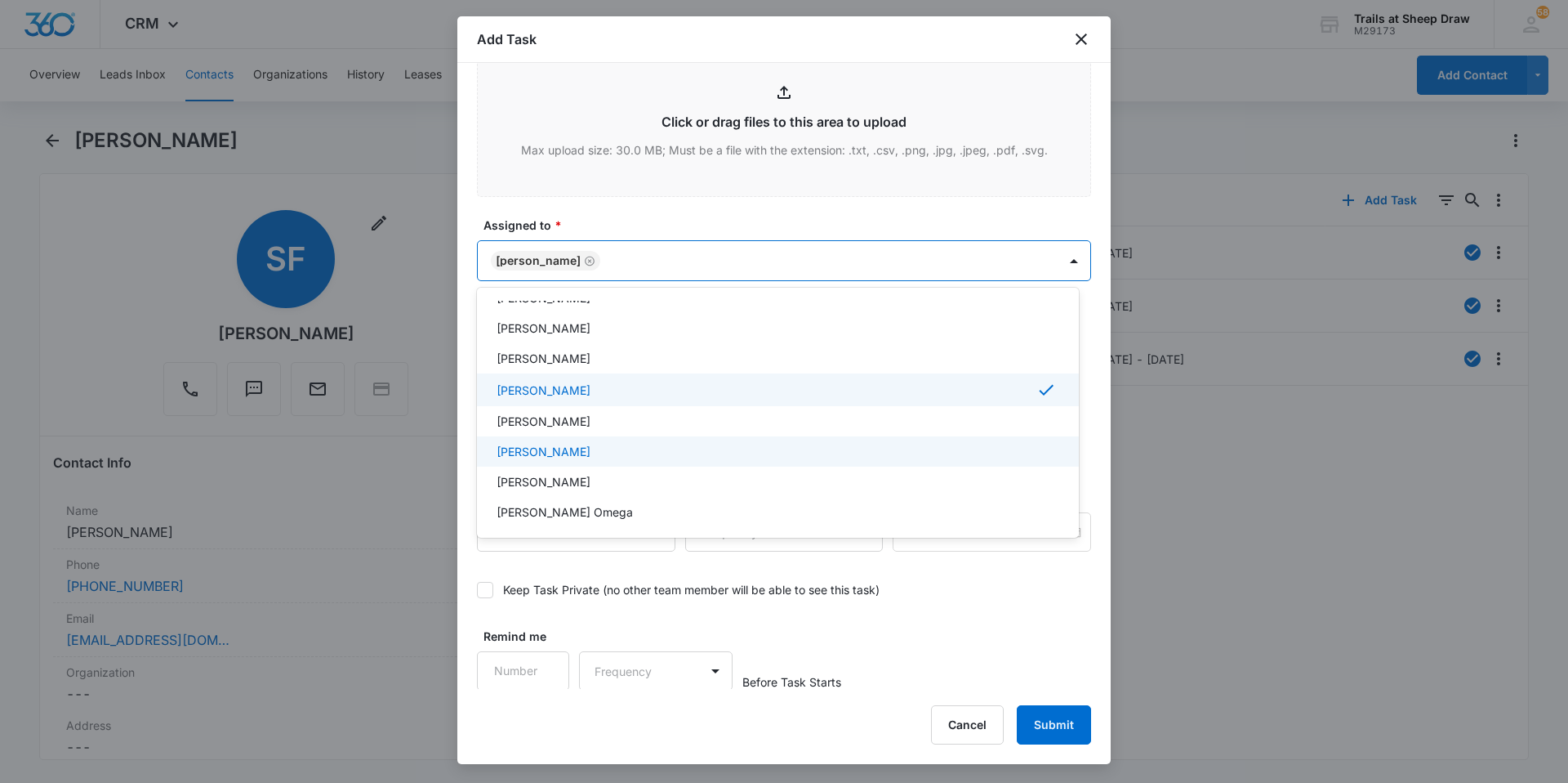
click at [591, 447] on p "[PERSON_NAME]" at bounding box center [544, 451] width 94 height 17
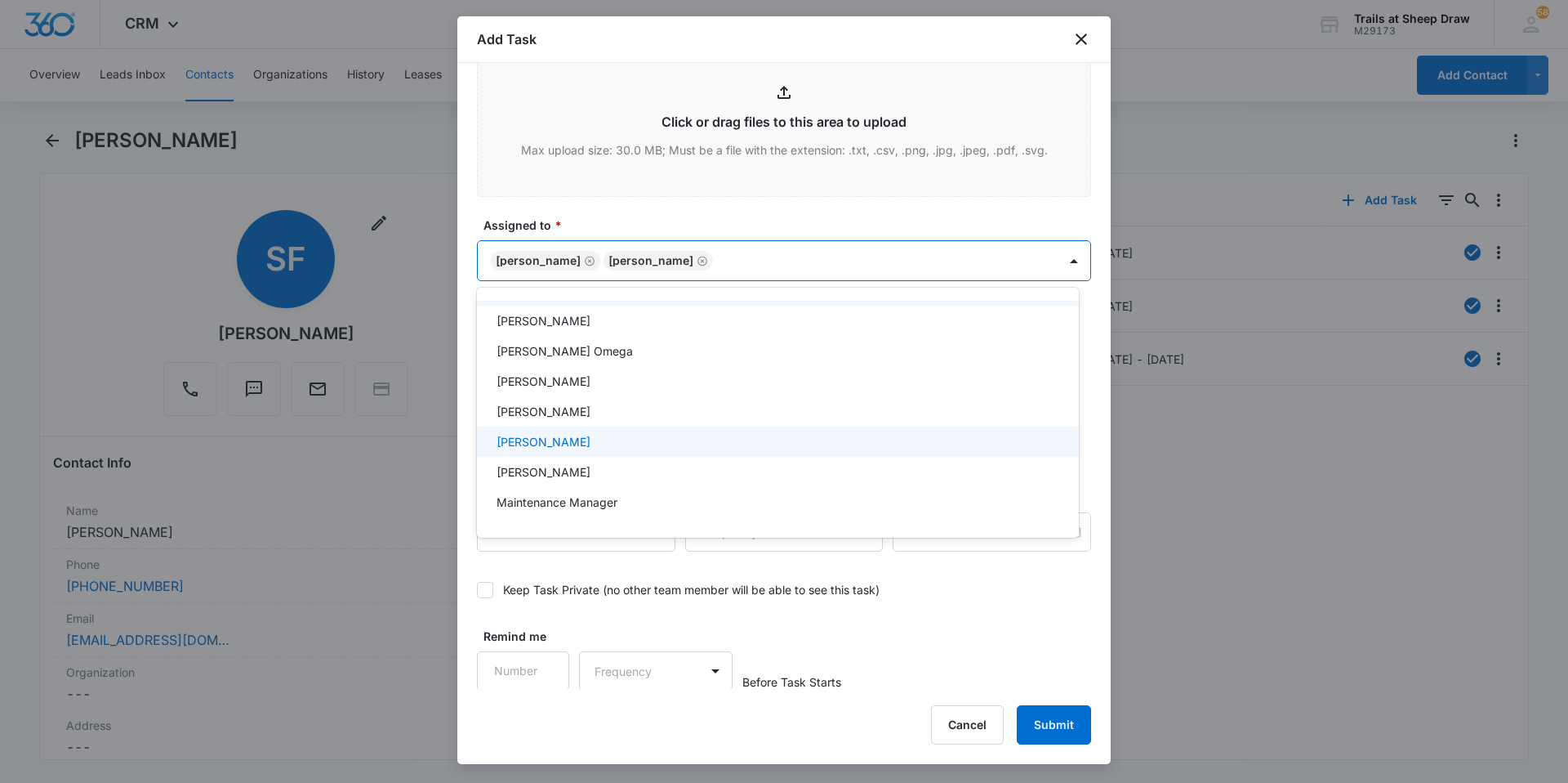
scroll to position [327, 0]
click at [594, 447] on div "[PERSON_NAME]" at bounding box center [776, 450] width 559 height 17
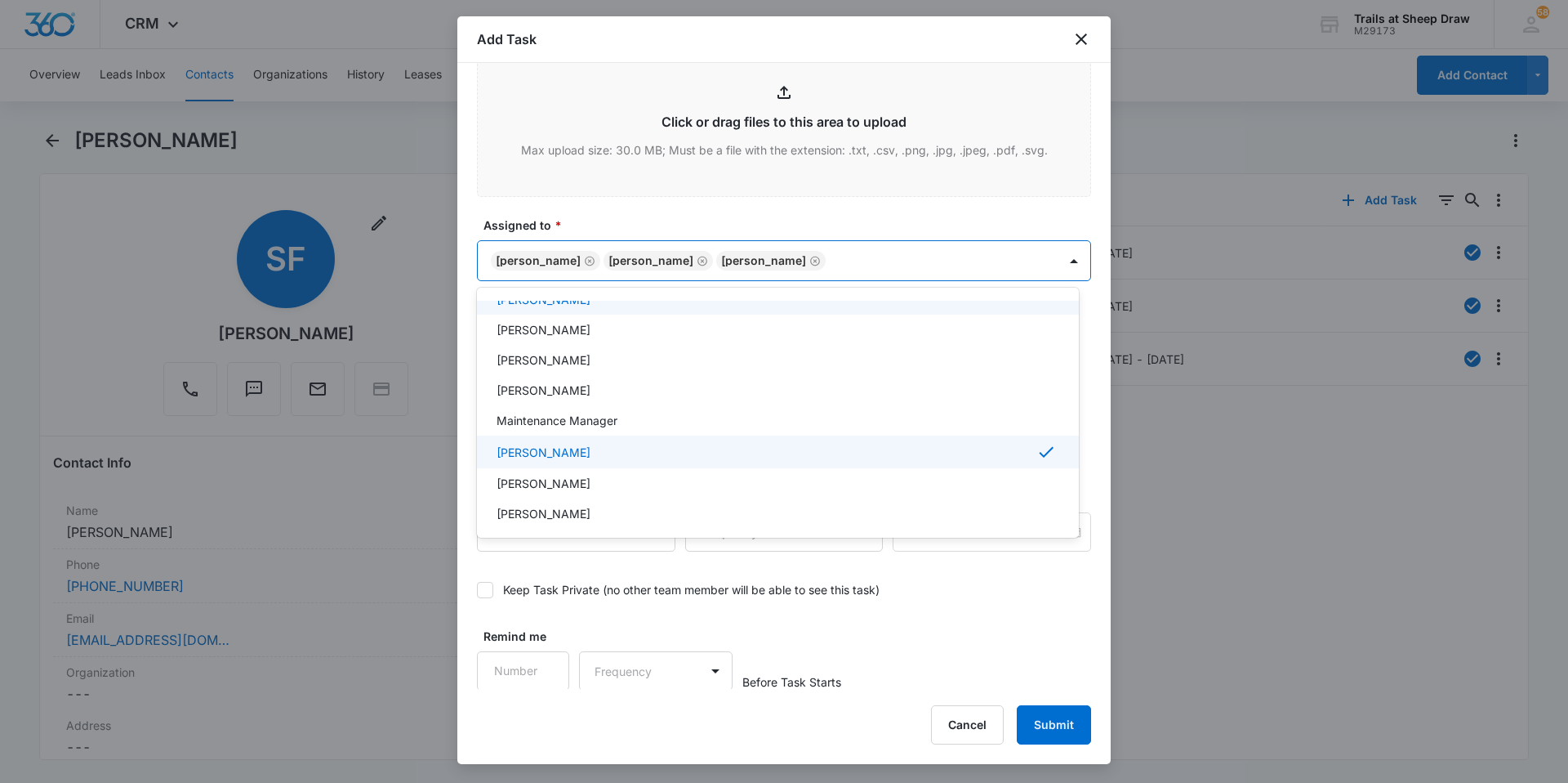
click at [705, 223] on div at bounding box center [784, 391] width 1568 height 783
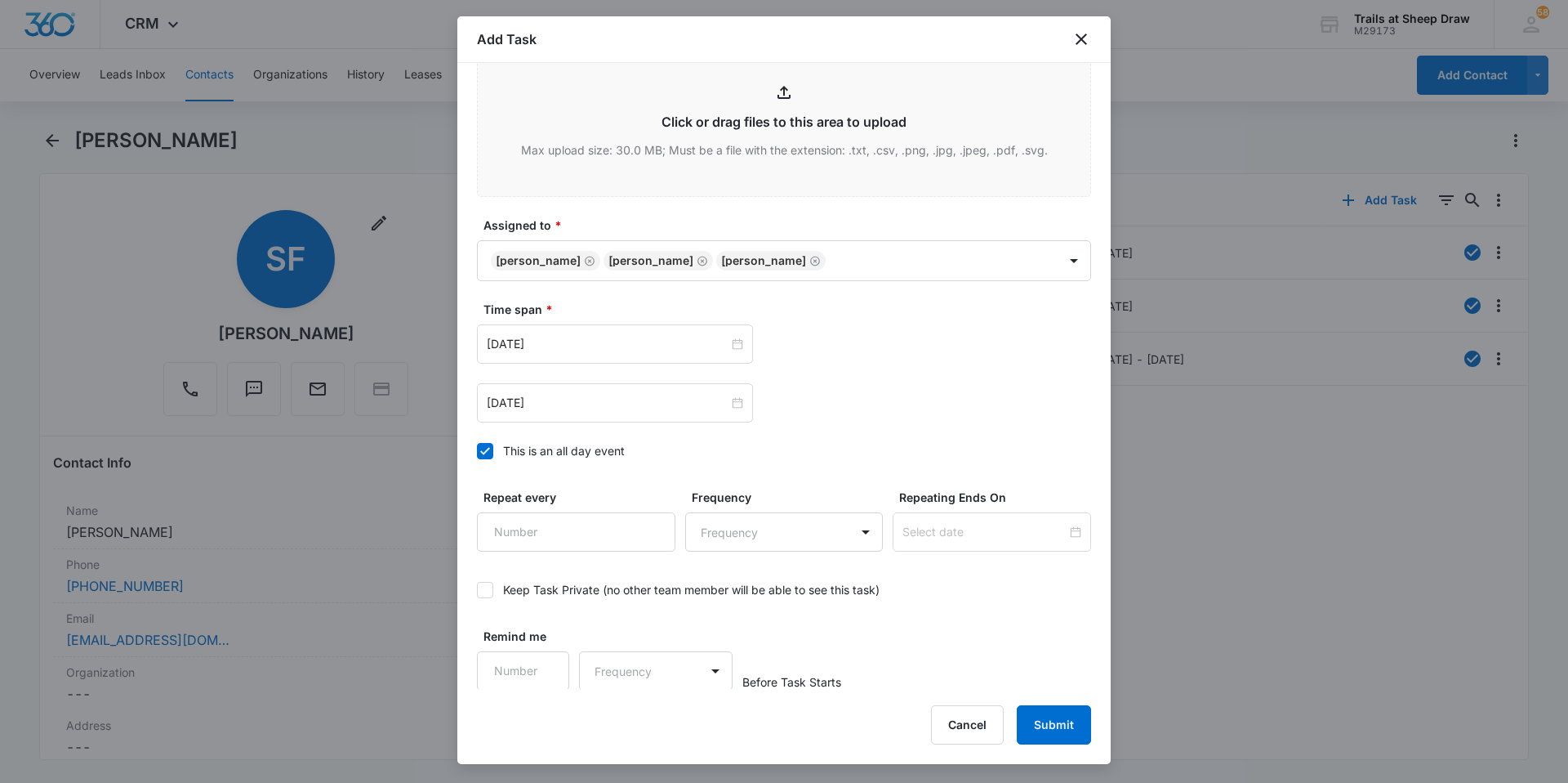
scroll to position [886, 0]
click at [614, 330] on div "[DATE]" at bounding box center [614, 342] width 276 height 39
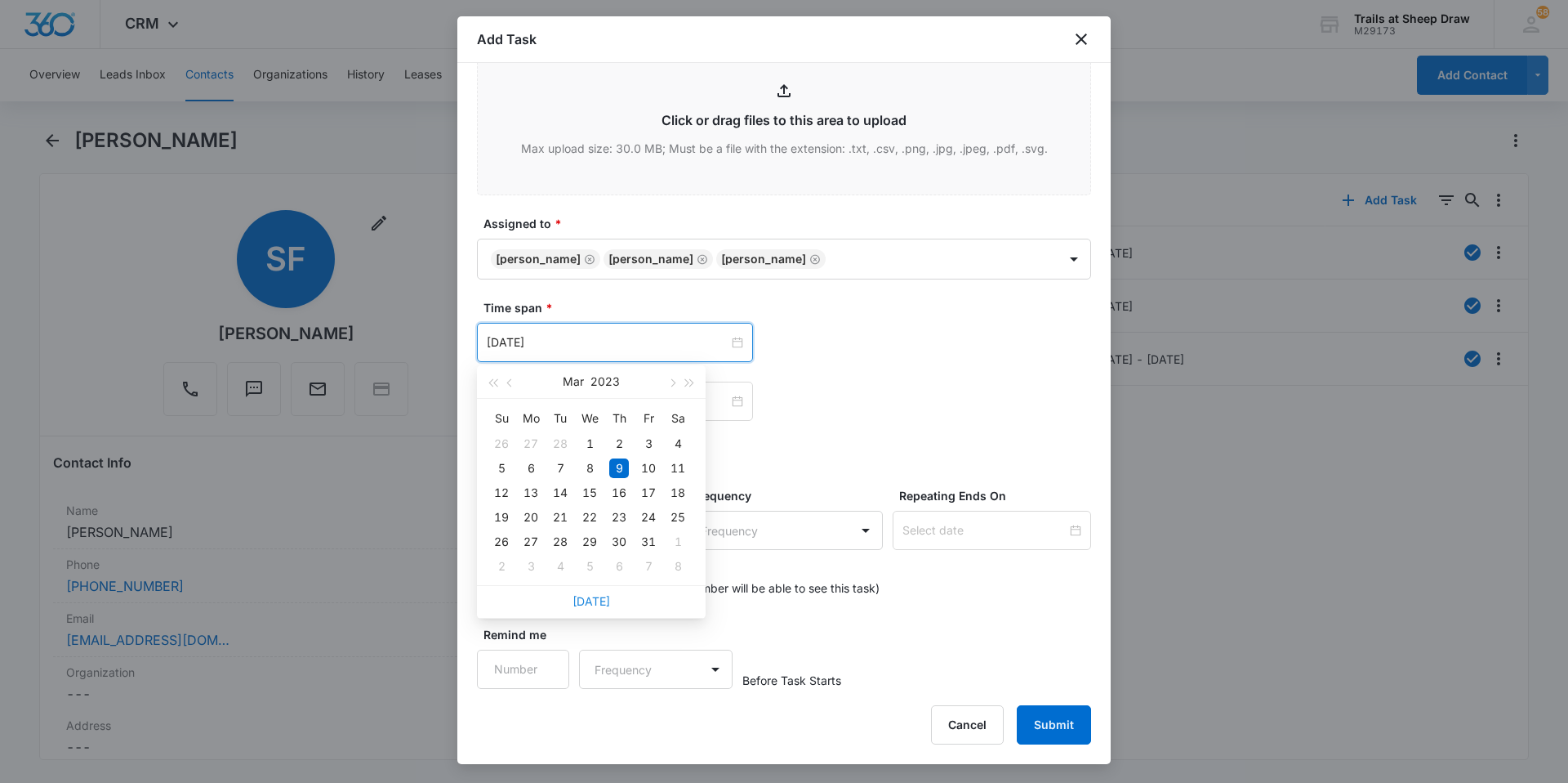
click at [575, 606] on link "[DATE]" at bounding box center [592, 600] width 38 height 14
type input "[DATE]"
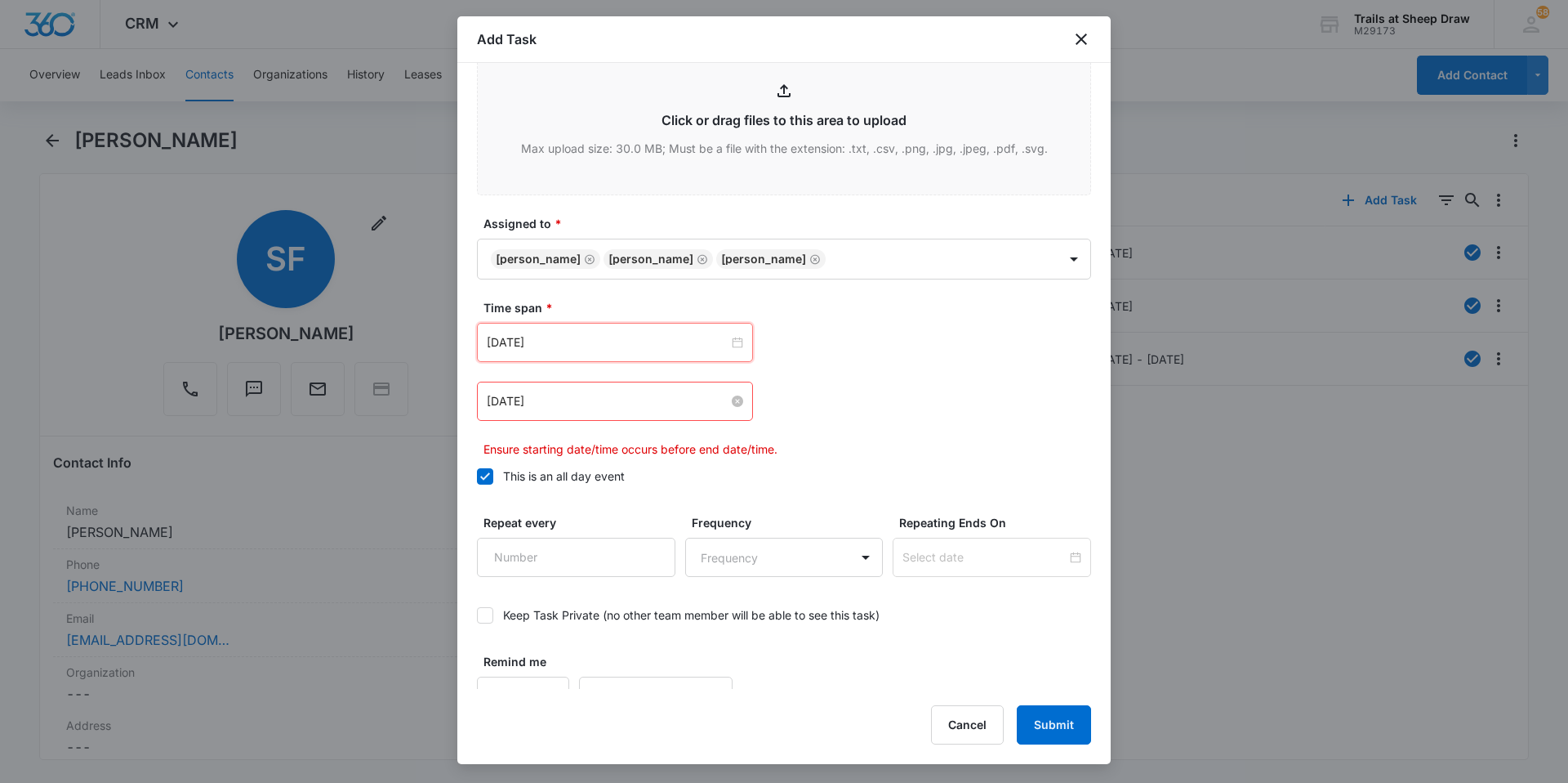
click at [598, 403] on input "[DATE]" at bounding box center [607, 401] width 242 height 18
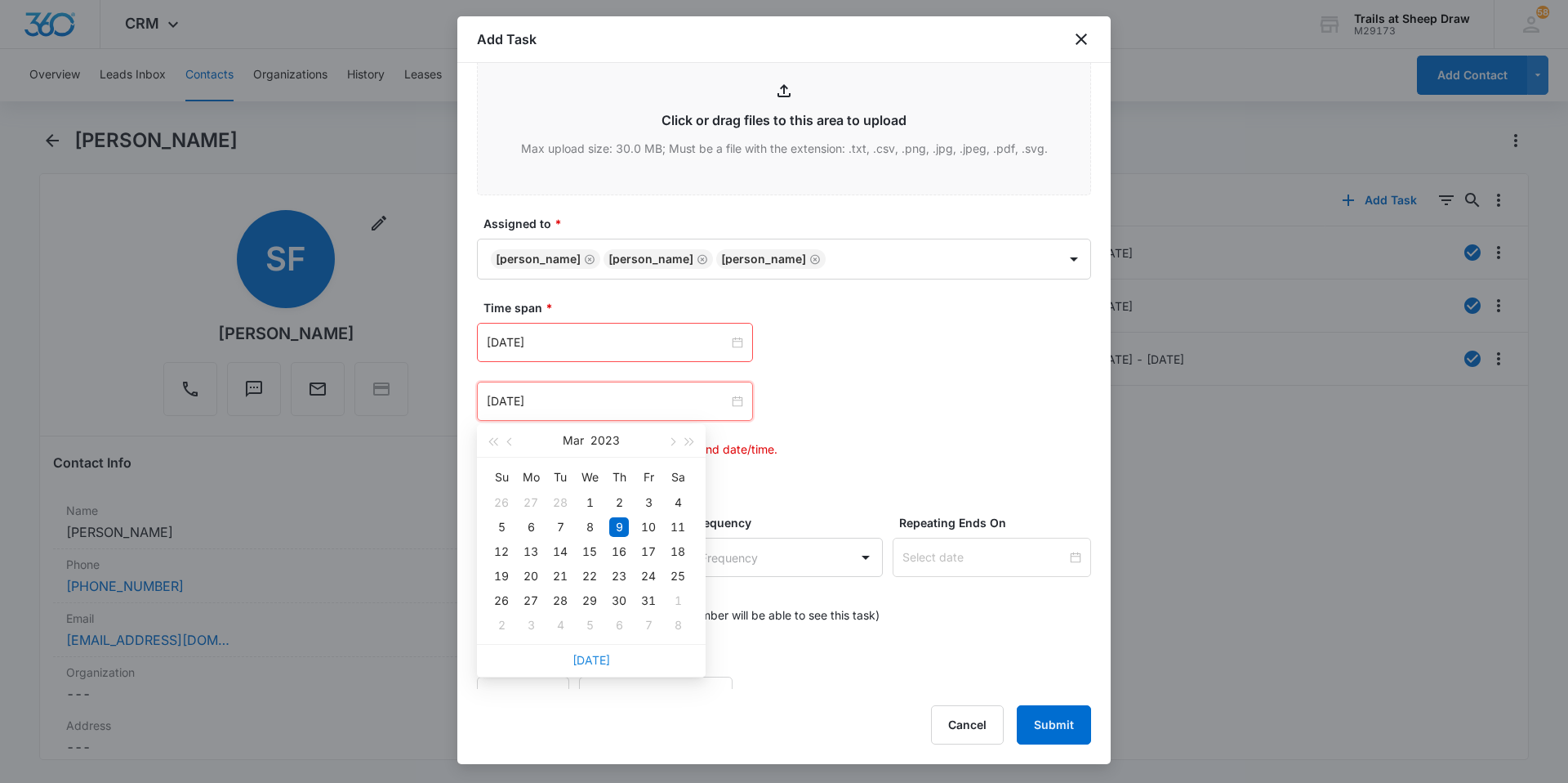
click at [601, 654] on link "[DATE]" at bounding box center [592, 659] width 38 height 14
type input "[DATE]"
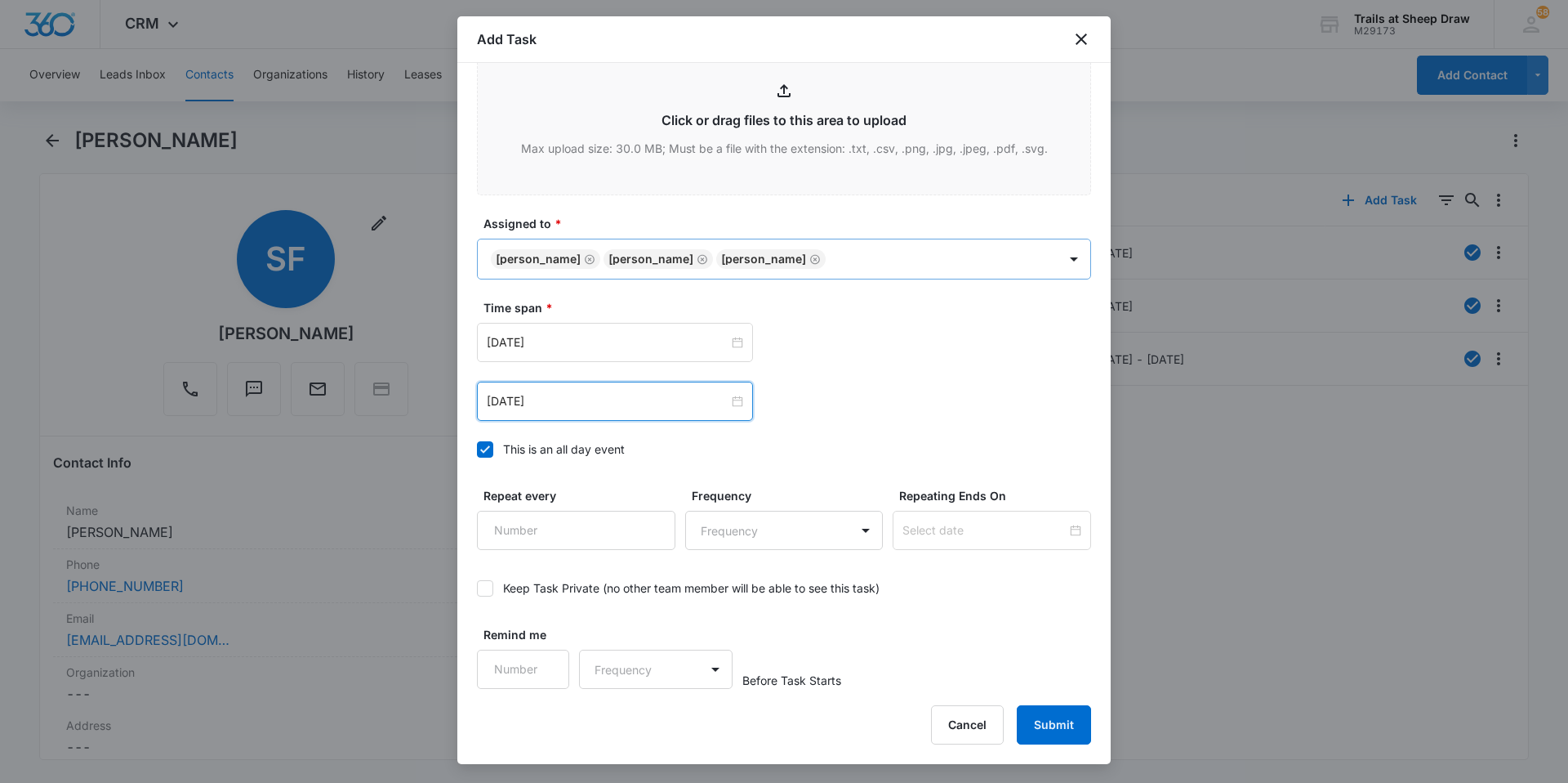
click at [758, 272] on body "CRM Apps Reputation Websites Forms CRM Email Social Content Ads Intelligence Fi…" at bounding box center [784, 391] width 1568 height 783
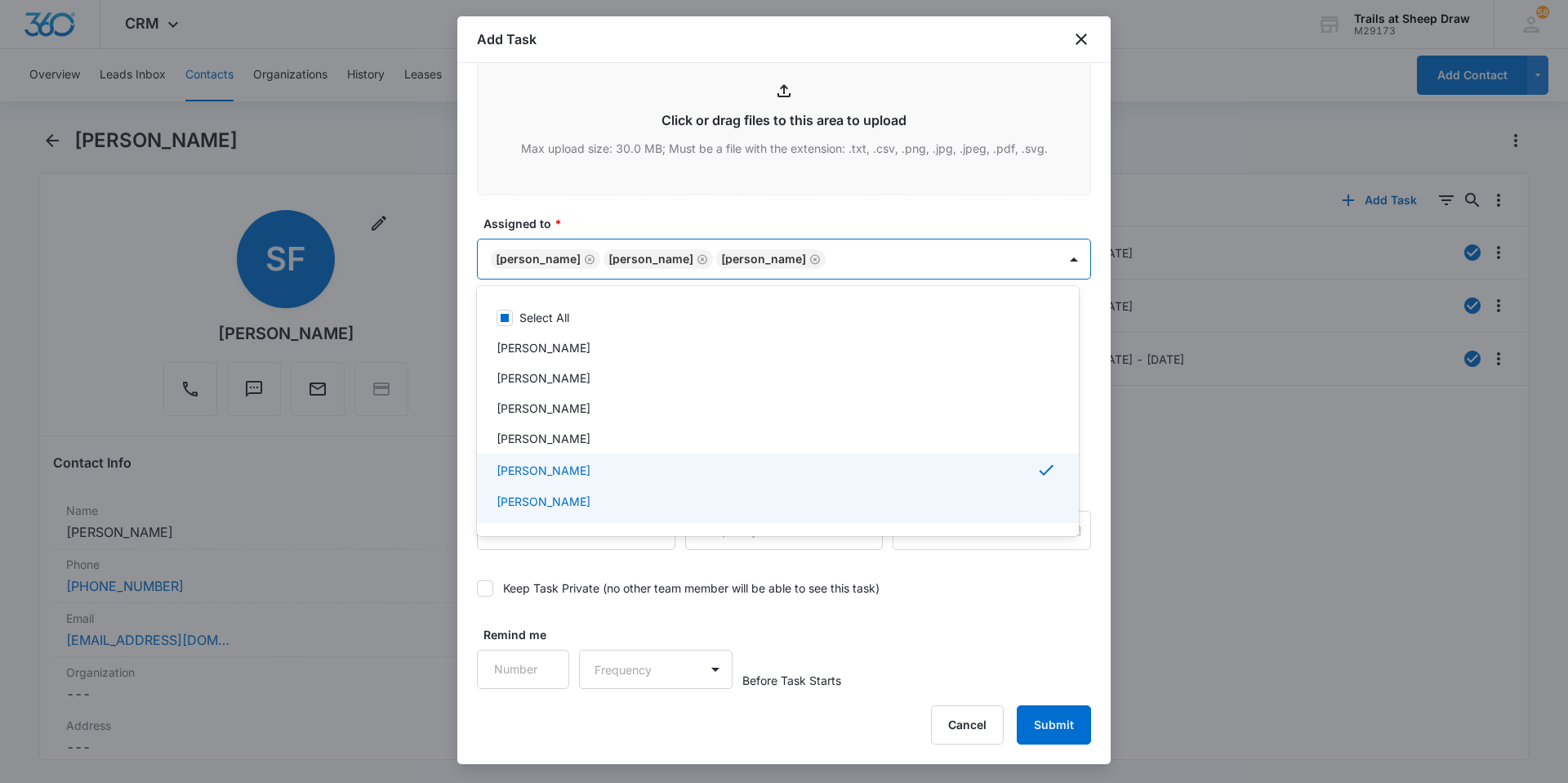
click at [758, 625] on div at bounding box center [784, 391] width 1568 height 783
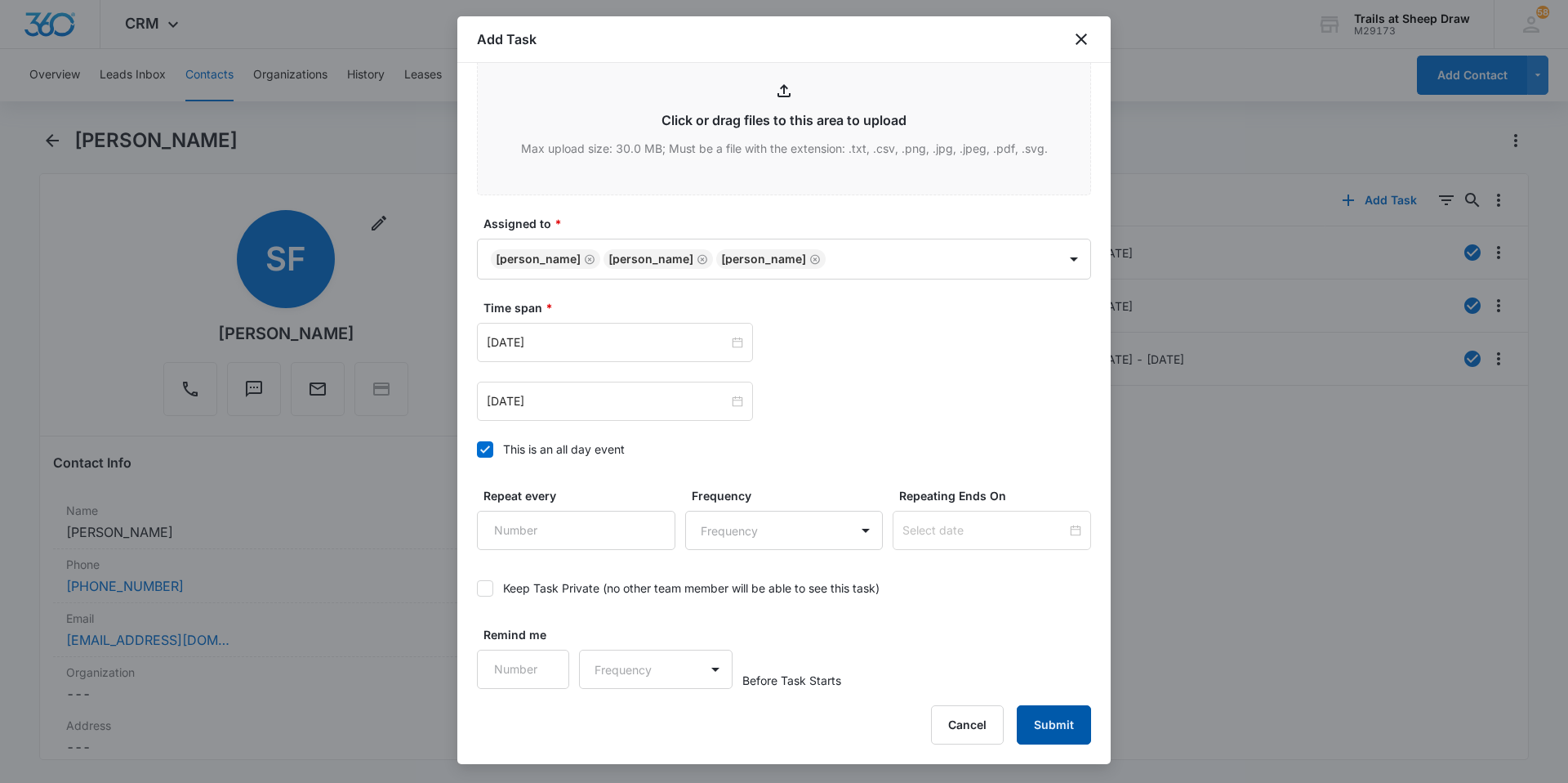
click at [758, 725] on button "Submit" at bounding box center [1054, 724] width 74 height 39
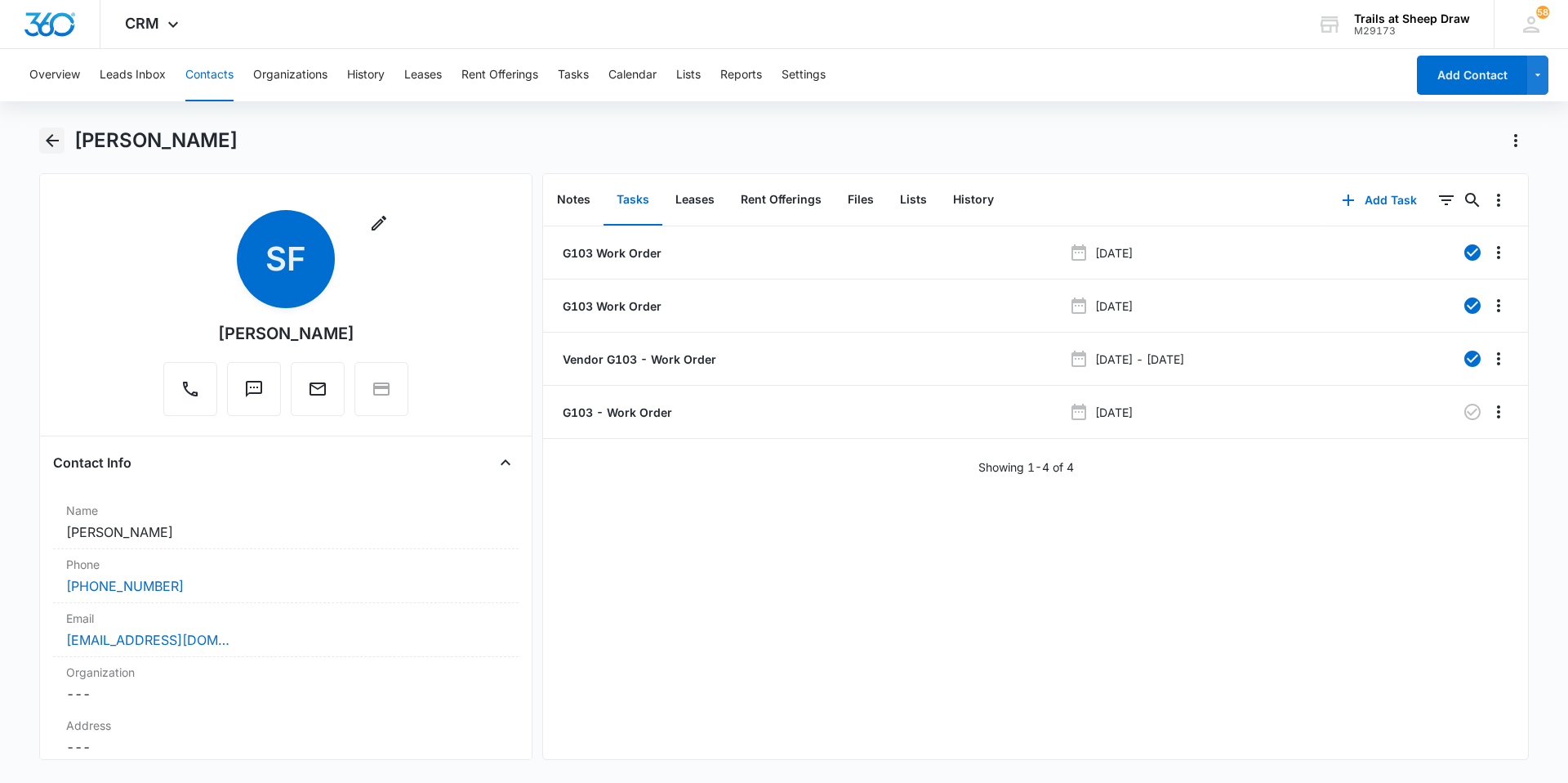
click at [62, 146] on button "Back" at bounding box center [52, 140] width 25 height 26
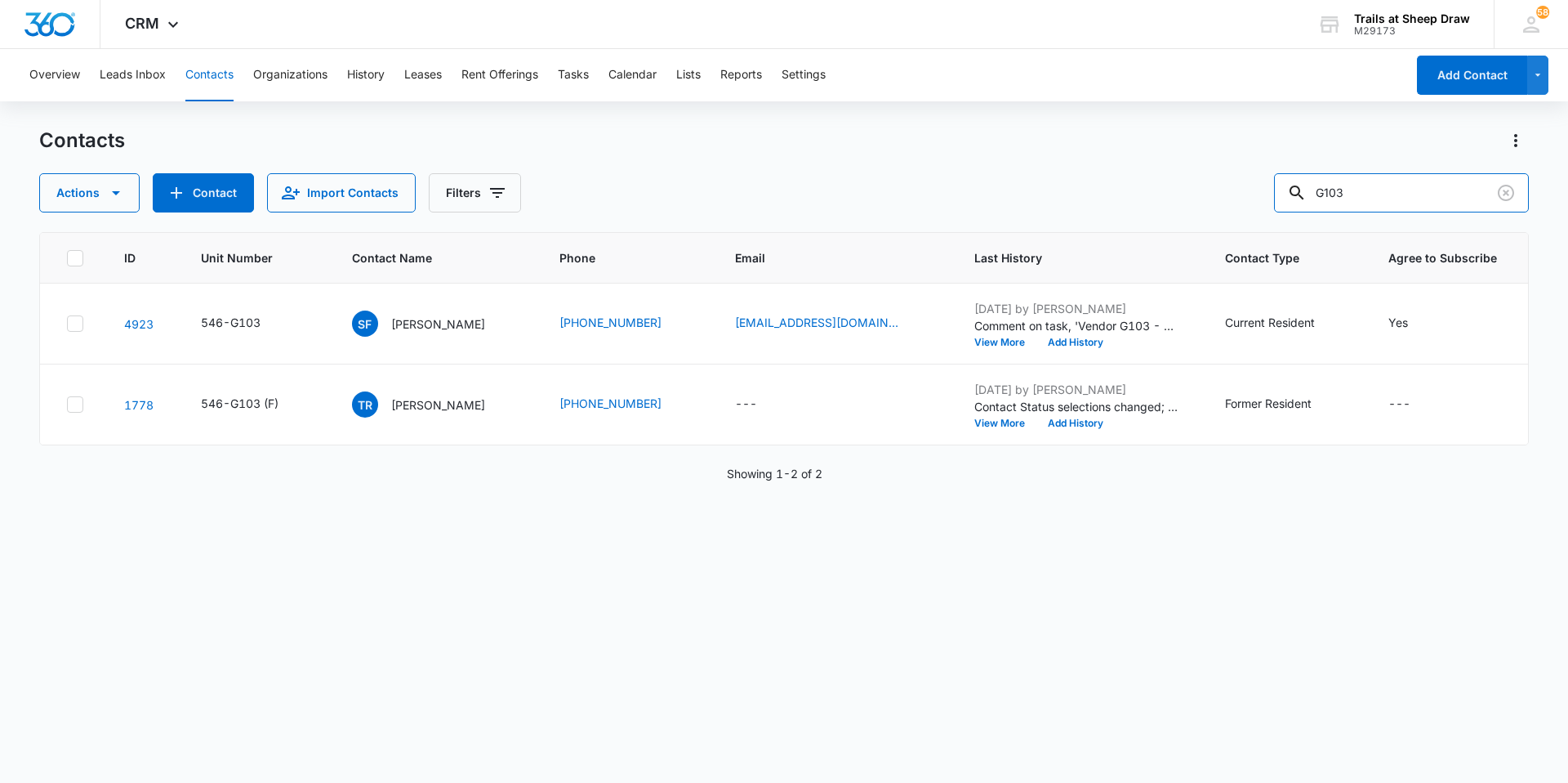
drag, startPoint x: 1386, startPoint y: 189, endPoint x: 1208, endPoint y: 219, distance: 180.5
click at [758, 219] on div "Contacts Actions Contact Import Contacts Filters G103 ID Unit Number Contact Na…" at bounding box center [784, 454] width 1489 height 654
type input "M105"
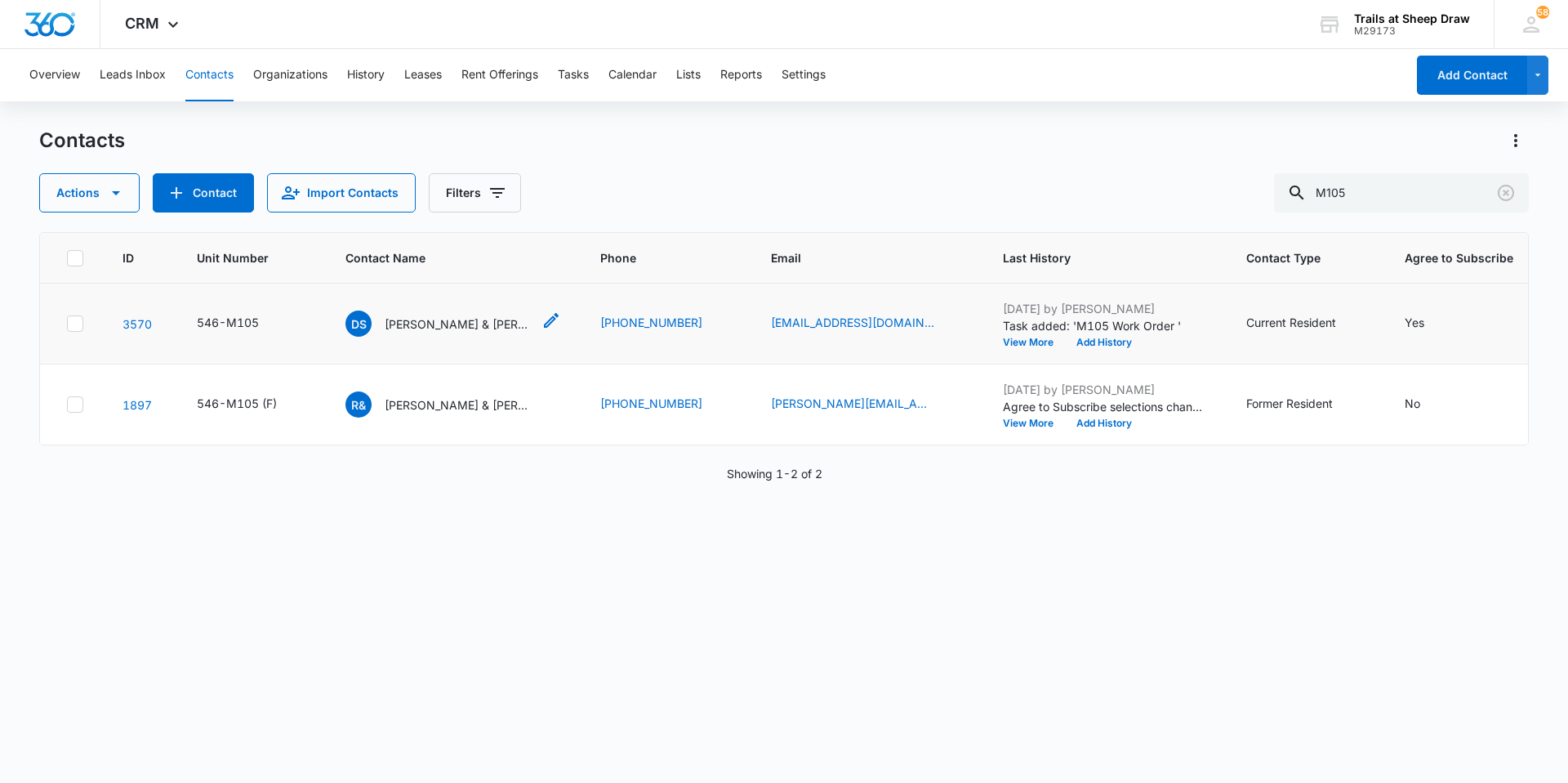
click at [474, 328] on p "[PERSON_NAME] & [PERSON_NAME]" at bounding box center [458, 323] width 147 height 17
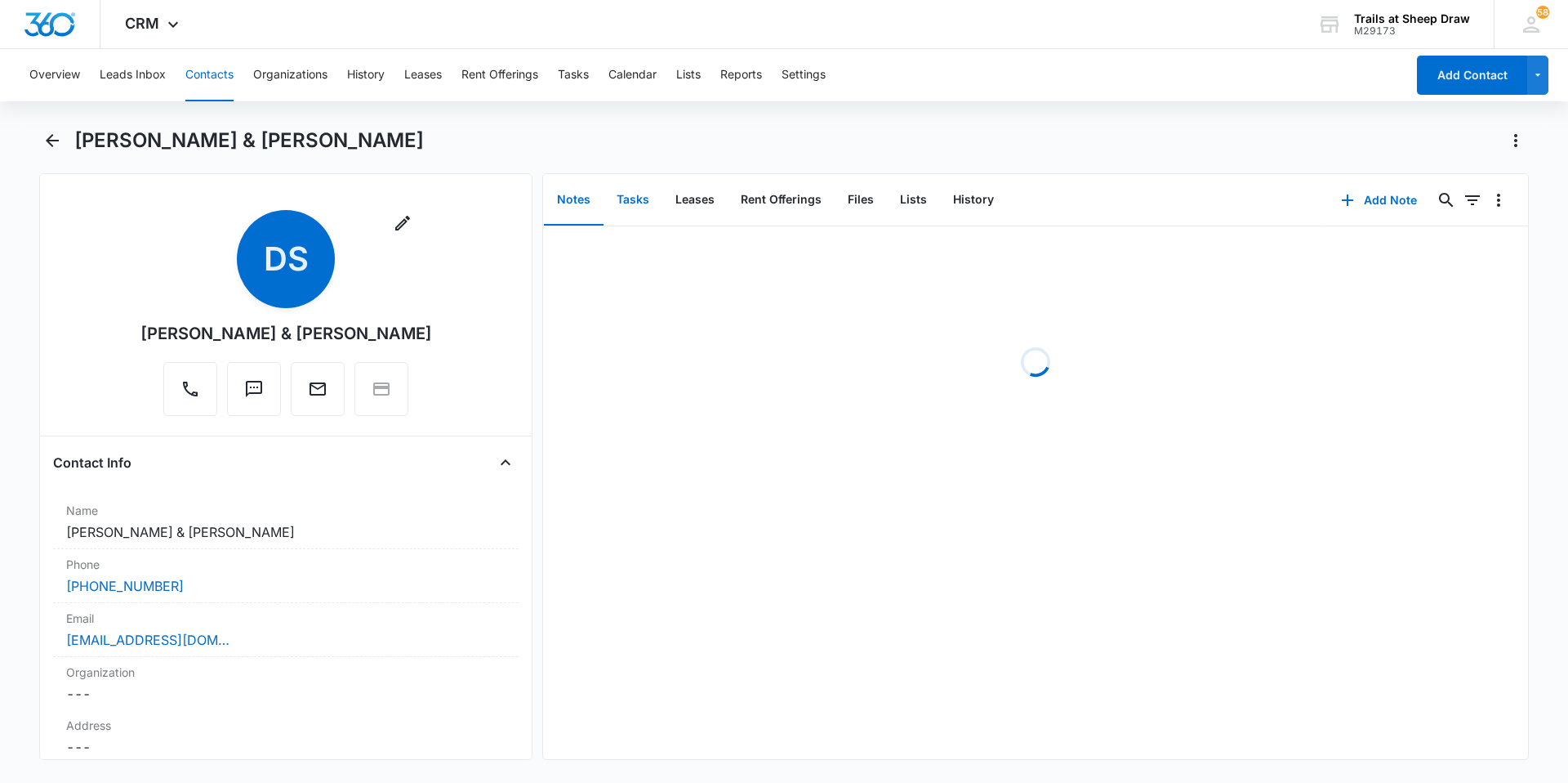
click at [625, 198] on button "Tasks" at bounding box center [632, 200] width 59 height 51
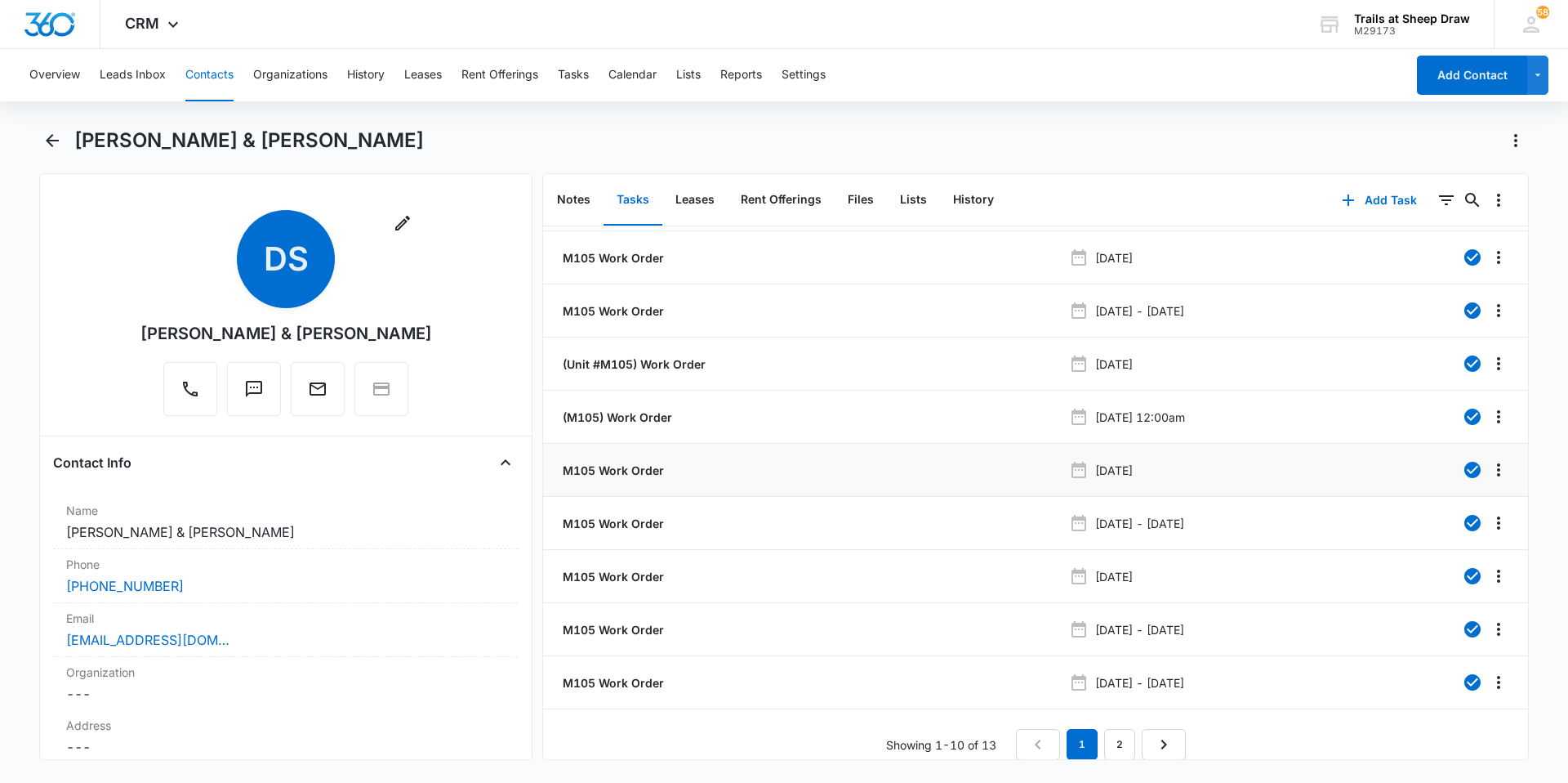
scroll to position [62, 0]
click at [758, 743] on link "2" at bounding box center [1119, 743] width 31 height 31
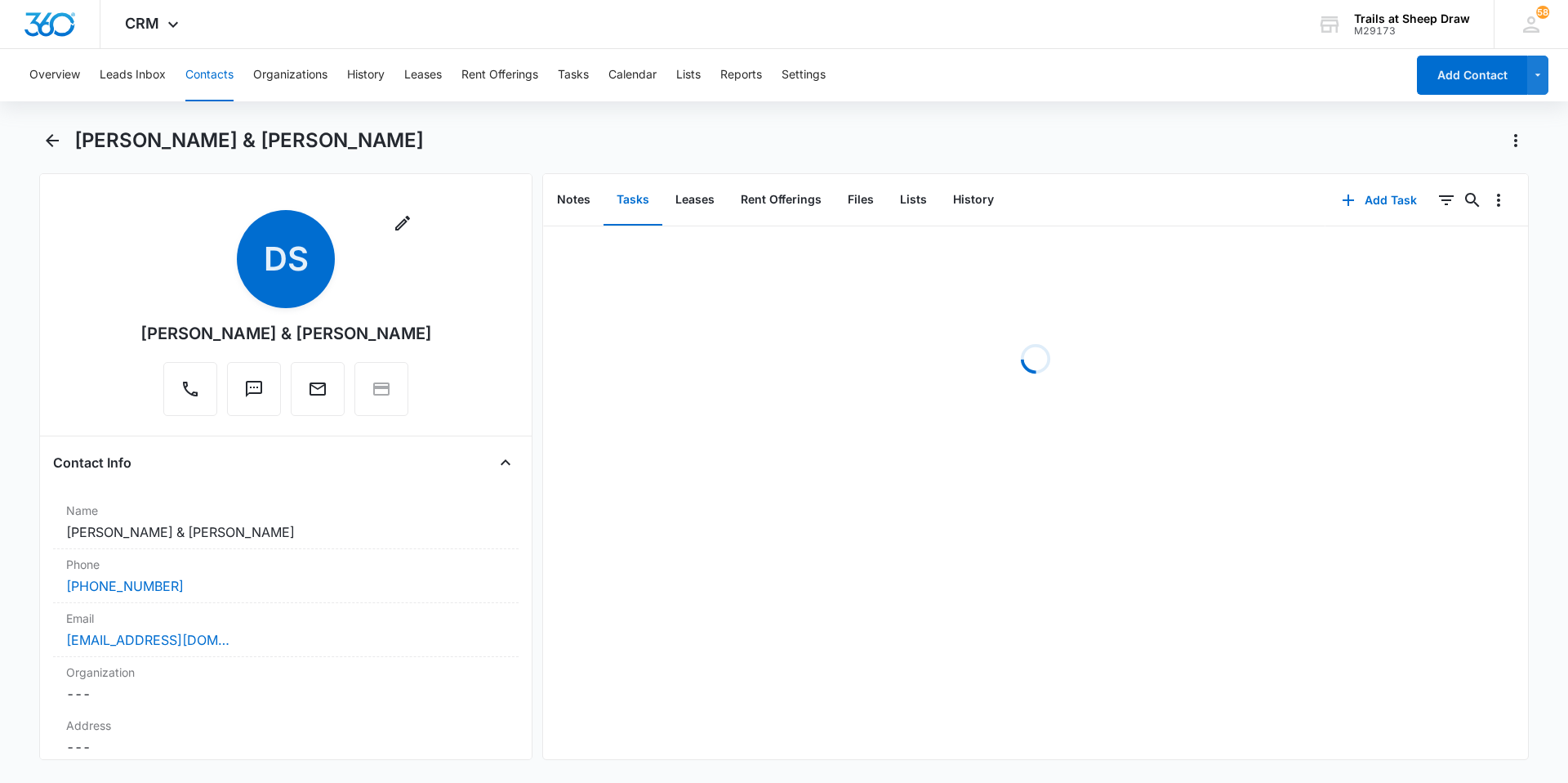
scroll to position [0, 0]
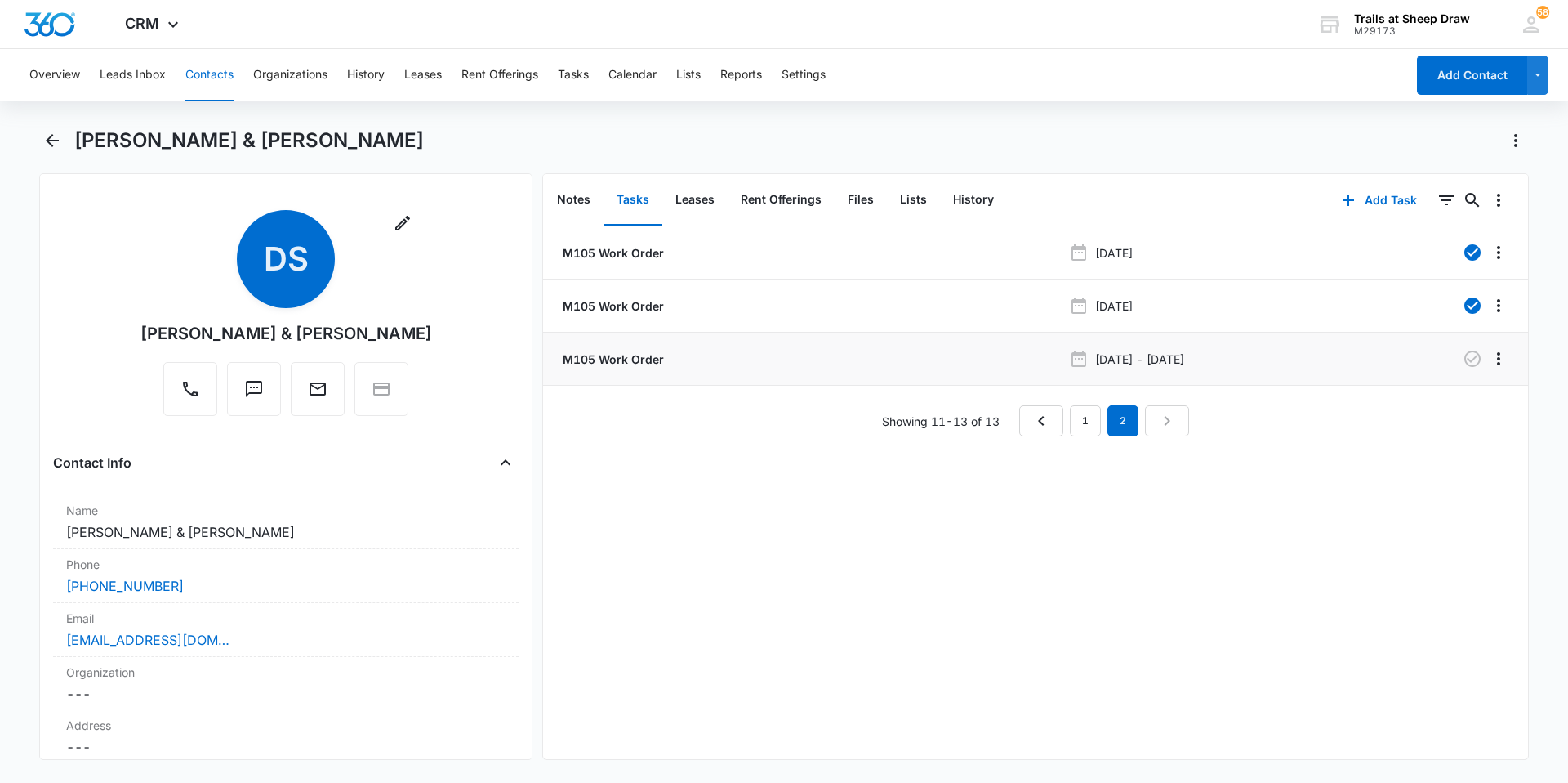
click at [619, 354] on p "M105 Work Order" at bounding box center [612, 358] width 105 height 17
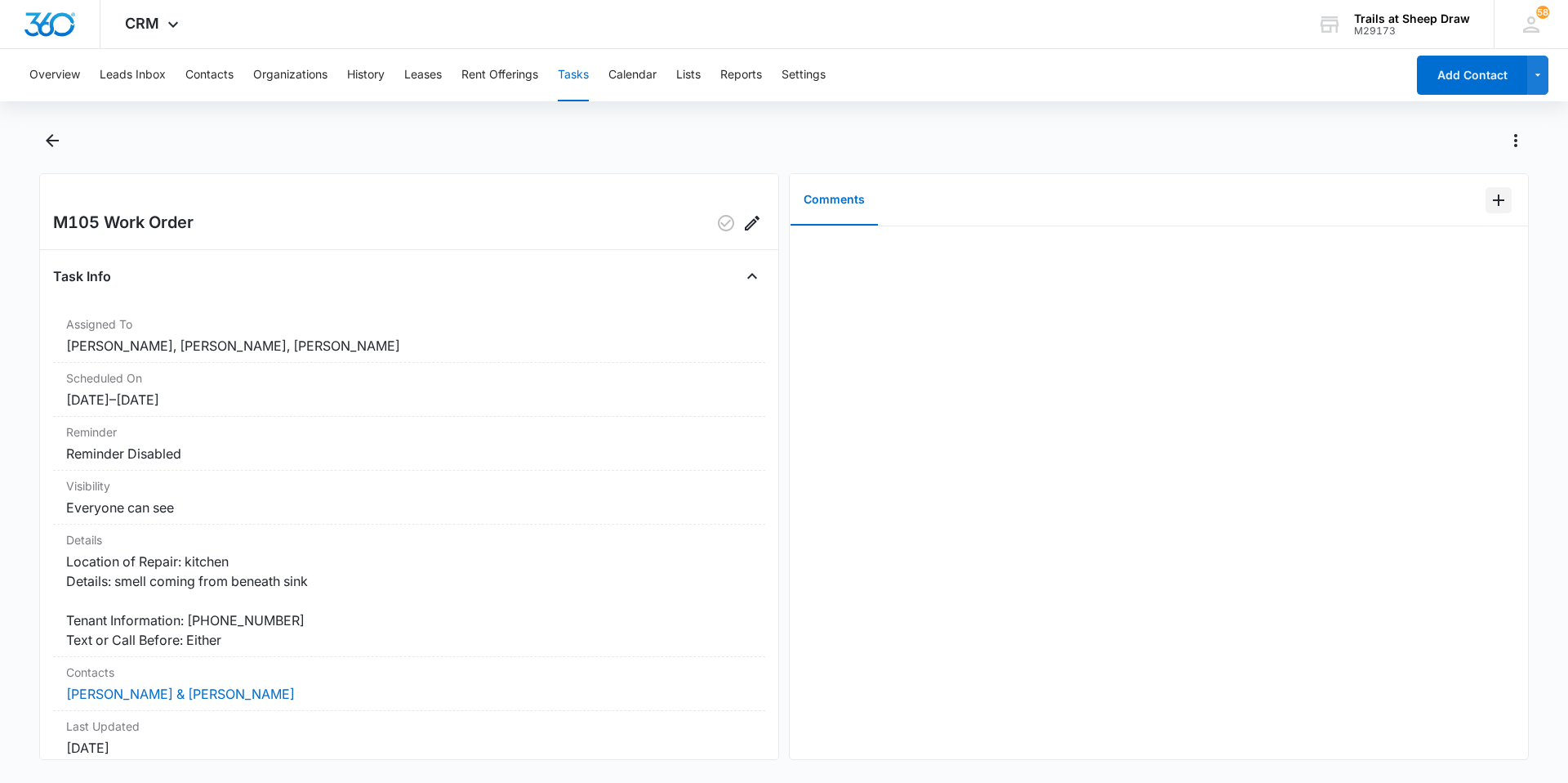
click at [758, 205] on icon "Add Comment" at bounding box center [1498, 200] width 20 height 20
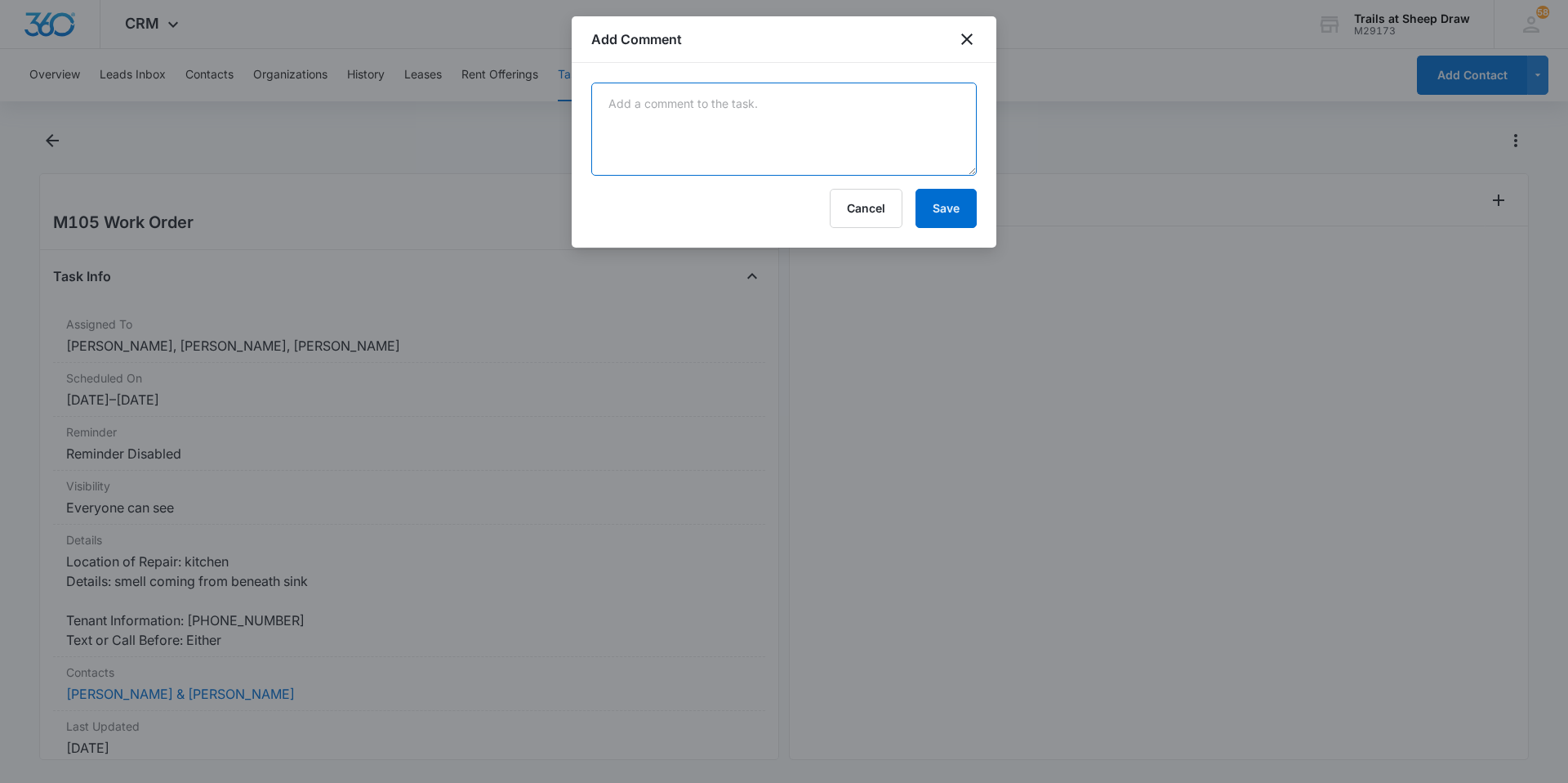
click at [600, 124] on textarea at bounding box center [784, 129] width 385 height 93
click at [758, 123] on textarea "Tennat called saying they no longer needed matencene's" at bounding box center [784, 129] width 385 height 93
drag, startPoint x: 901, startPoint y: 112, endPoint x: 851, endPoint y: 109, distance: 50.1
click at [758, 109] on textarea "Tennat called saying they no longer needed matinee's" at bounding box center [784, 129] width 385 height 93
click at [758, 126] on textarea "Tennat called saying they no longer needed matenciance" at bounding box center [784, 129] width 385 height 93
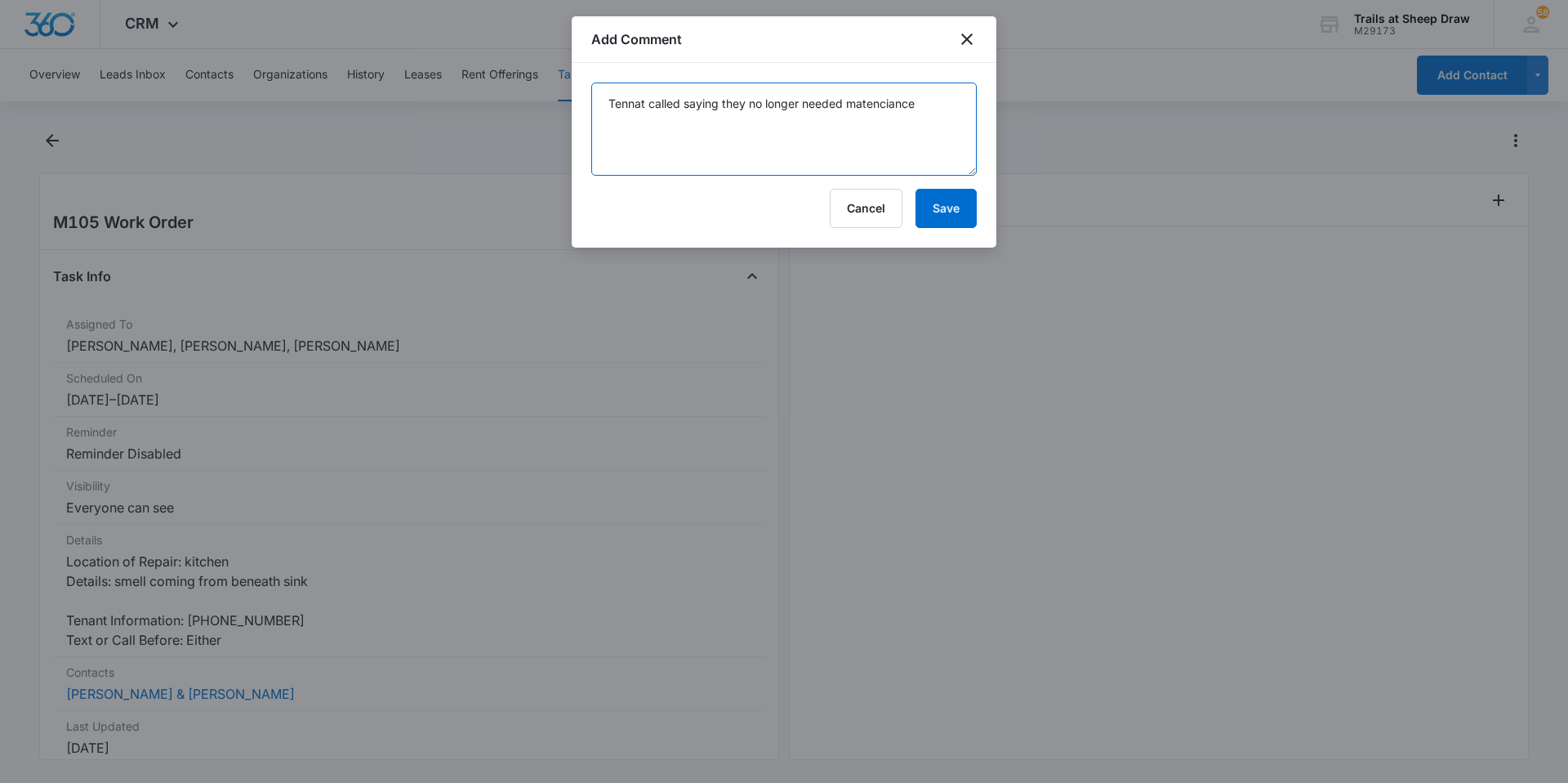
click at [758, 107] on textarea "Tennat called saying they no longer needed matenciance" at bounding box center [784, 129] width 385 height 93
drag, startPoint x: 879, startPoint y: 107, endPoint x: 926, endPoint y: 105, distance: 47.0
click at [758, 105] on textarea "Tennat called saying they no longer needed matenciance" at bounding box center [784, 129] width 385 height 93
drag, startPoint x: 926, startPoint y: 105, endPoint x: 848, endPoint y: 109, distance: 78.1
click at [758, 109] on textarea "Tennat called saying they no longer needed matenciance" at bounding box center [784, 129] width 385 height 93
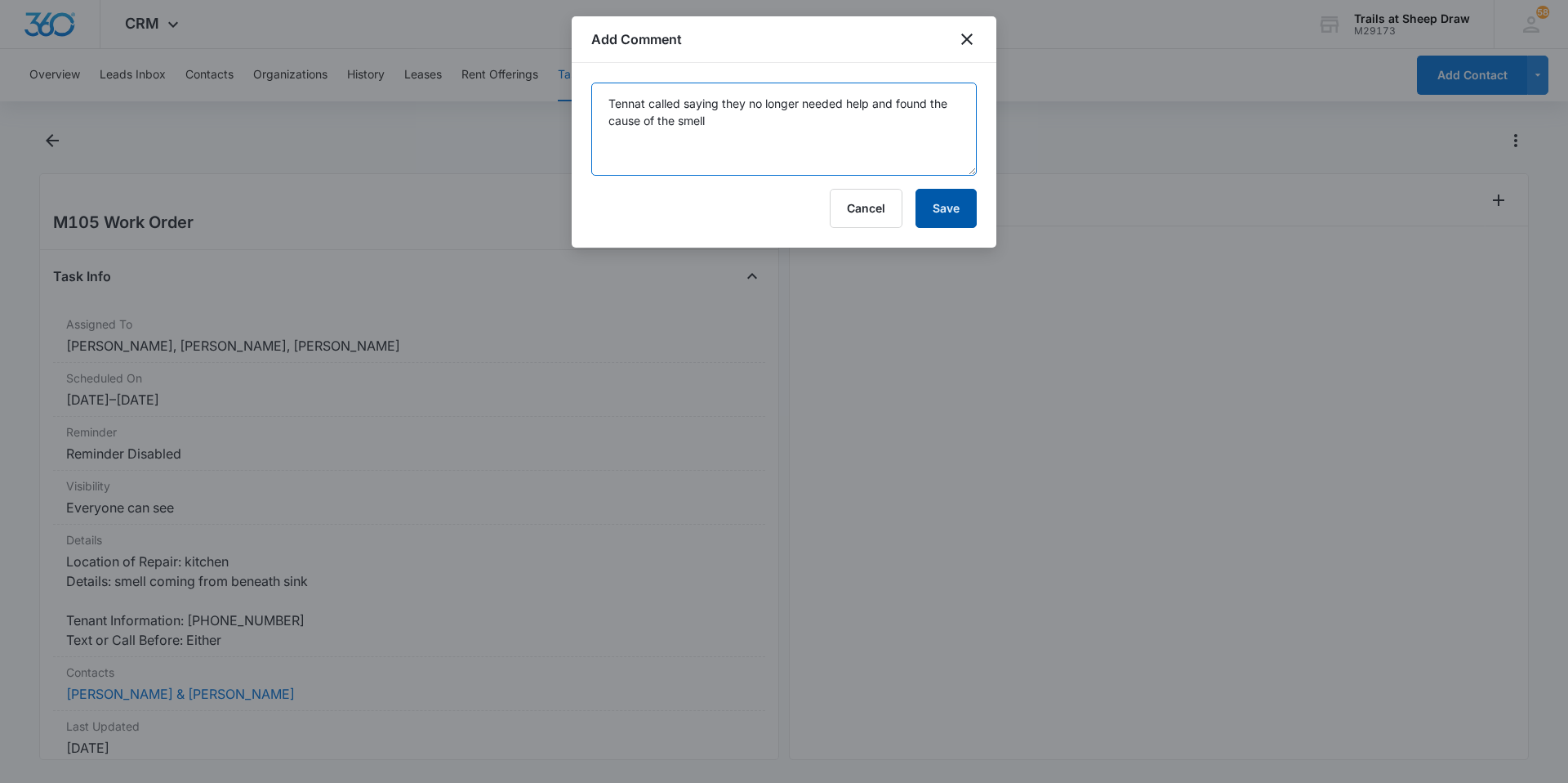
type textarea "Tennat called saying they no longer needed help and found the cause of the smell"
click at [758, 196] on button "Save" at bounding box center [946, 208] width 62 height 39
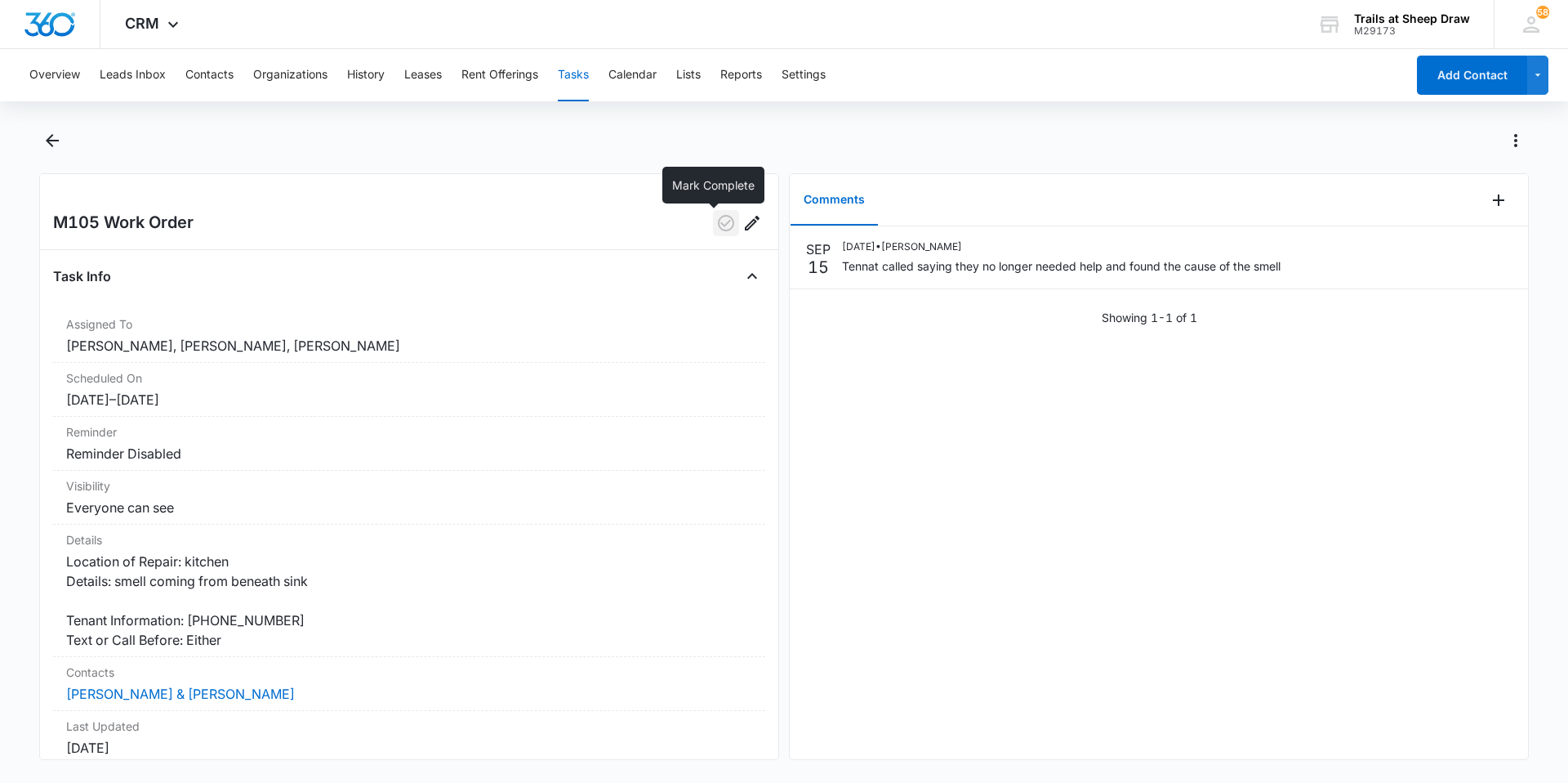
click at [717, 228] on icon "button" at bounding box center [727, 224] width 20 height 20
click at [57, 147] on icon "Back" at bounding box center [52, 140] width 20 height 20
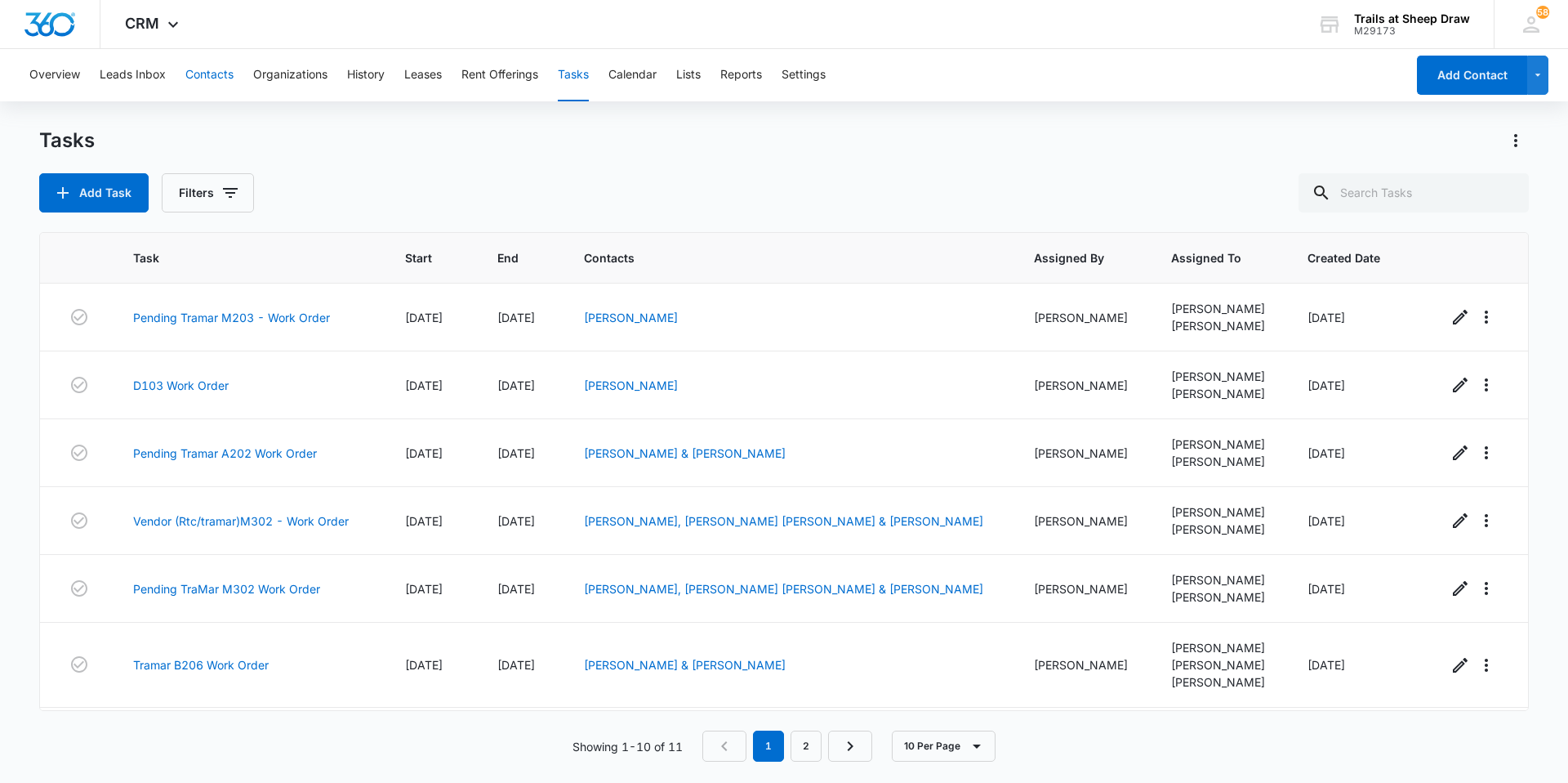
click at [187, 83] on button "Contacts" at bounding box center [209, 75] width 48 height 53
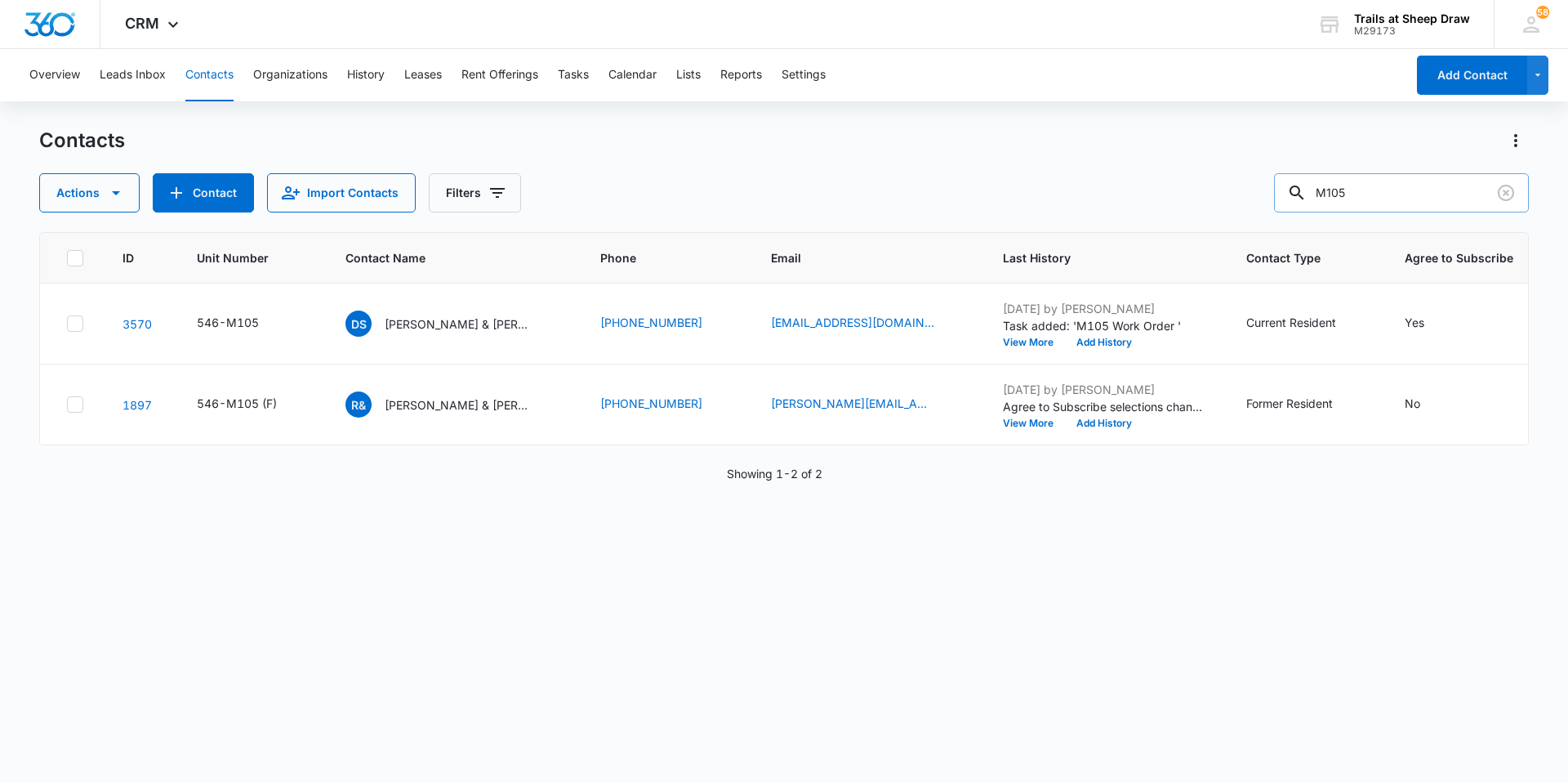
click at [758, 195] on input "M105" at bounding box center [1402, 192] width 255 height 39
type input "M104"
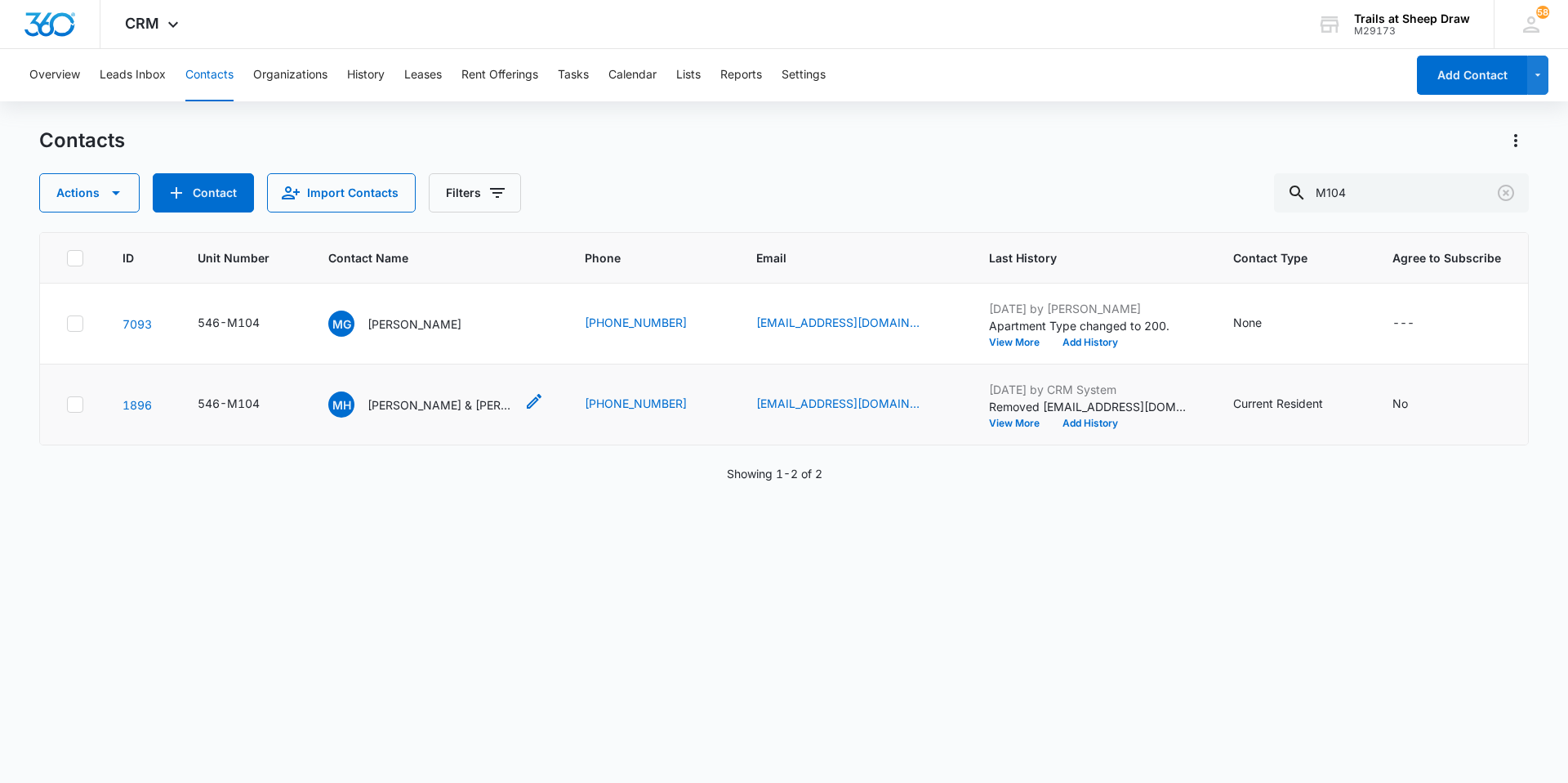
click at [432, 401] on p "[PERSON_NAME] & [PERSON_NAME]" at bounding box center [441, 405] width 147 height 17
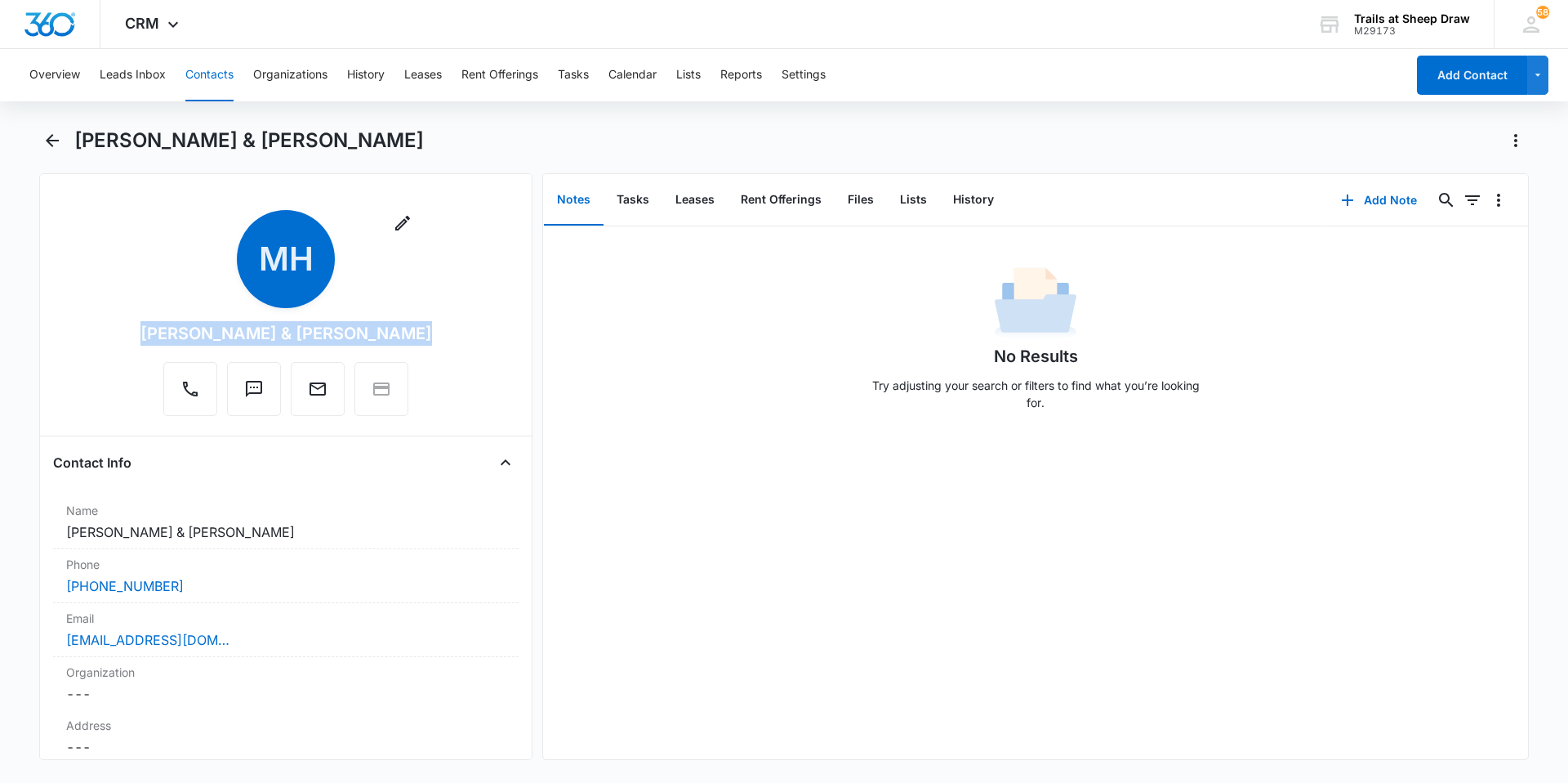
drag, startPoint x: 419, startPoint y: 334, endPoint x: 164, endPoint y: 318, distance: 255.5
click at [164, 318] on div "Remove MH [PERSON_NAME] & [PERSON_NAME]" at bounding box center [286, 316] width 465 height 213
copy div "[PERSON_NAME] & [PERSON_NAME]"
